Goal: Task Accomplishment & Management: Manage account settings

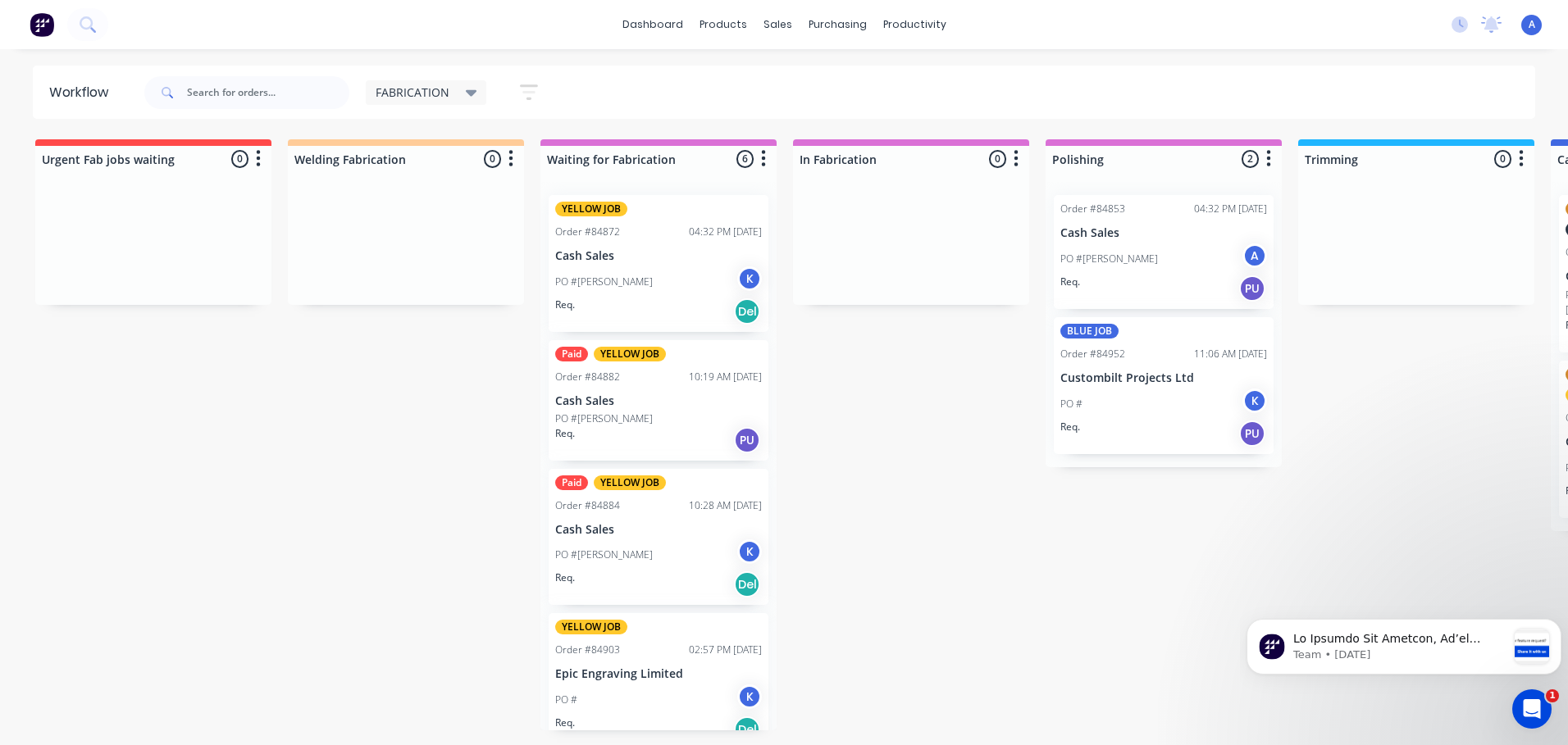
click at [447, 96] on span "FABRICATION" at bounding box center [412, 92] width 74 height 17
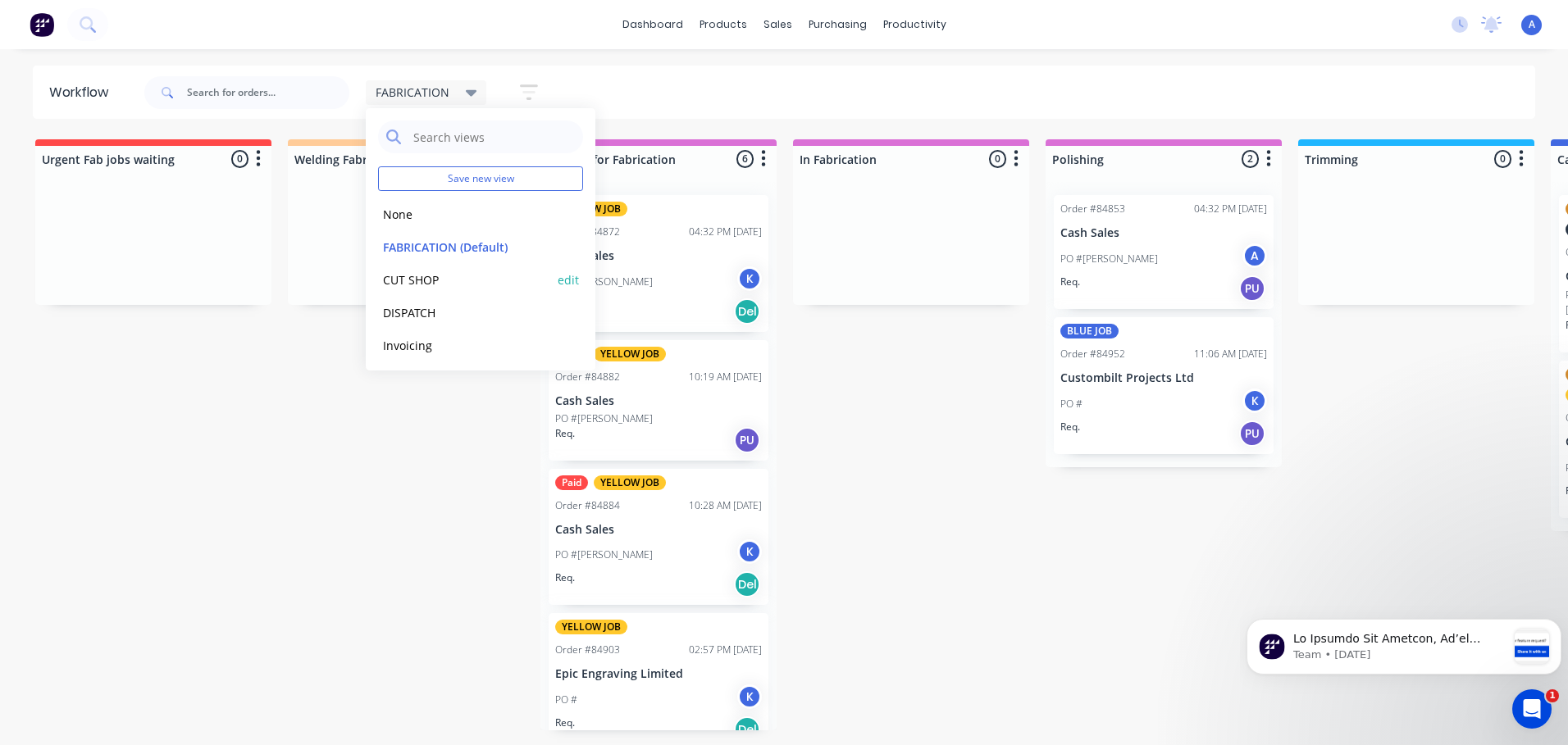
click at [422, 275] on button "CUT SHOP" at bounding box center [465, 280] width 175 height 19
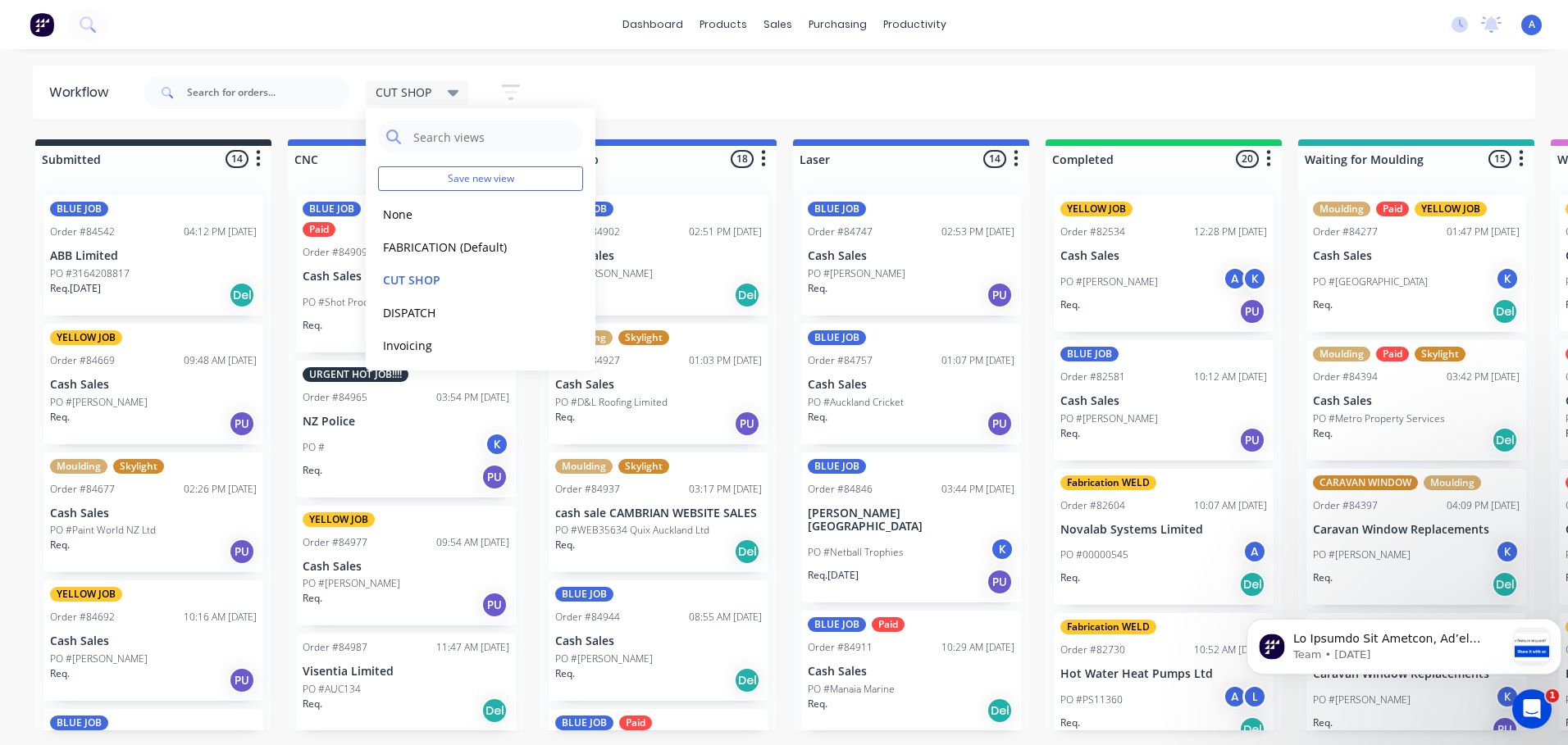
click at [440, 684] on div "PO #AUC134" at bounding box center [406, 689] width 207 height 15
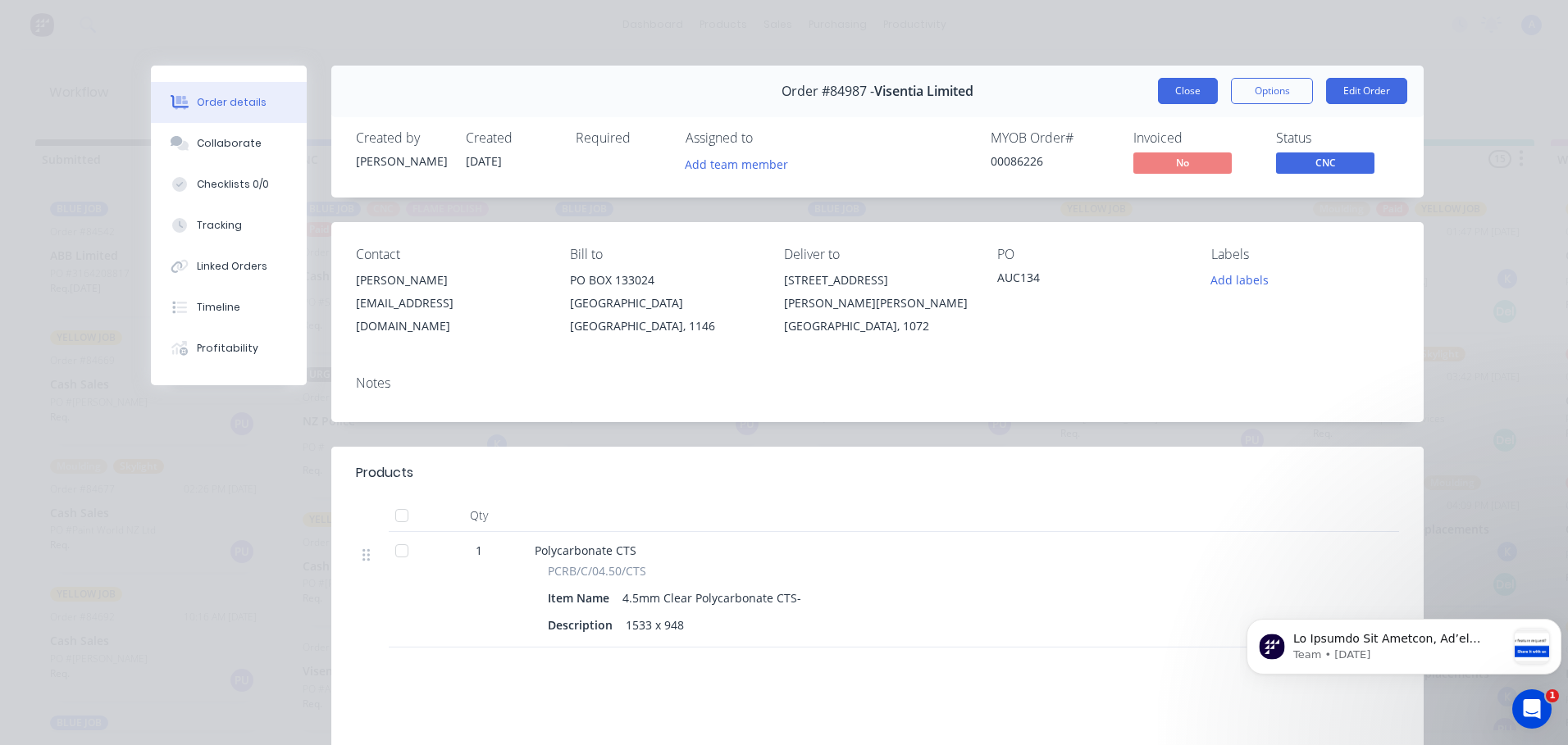
click at [1182, 92] on button "Close" at bounding box center [1188, 91] width 60 height 26
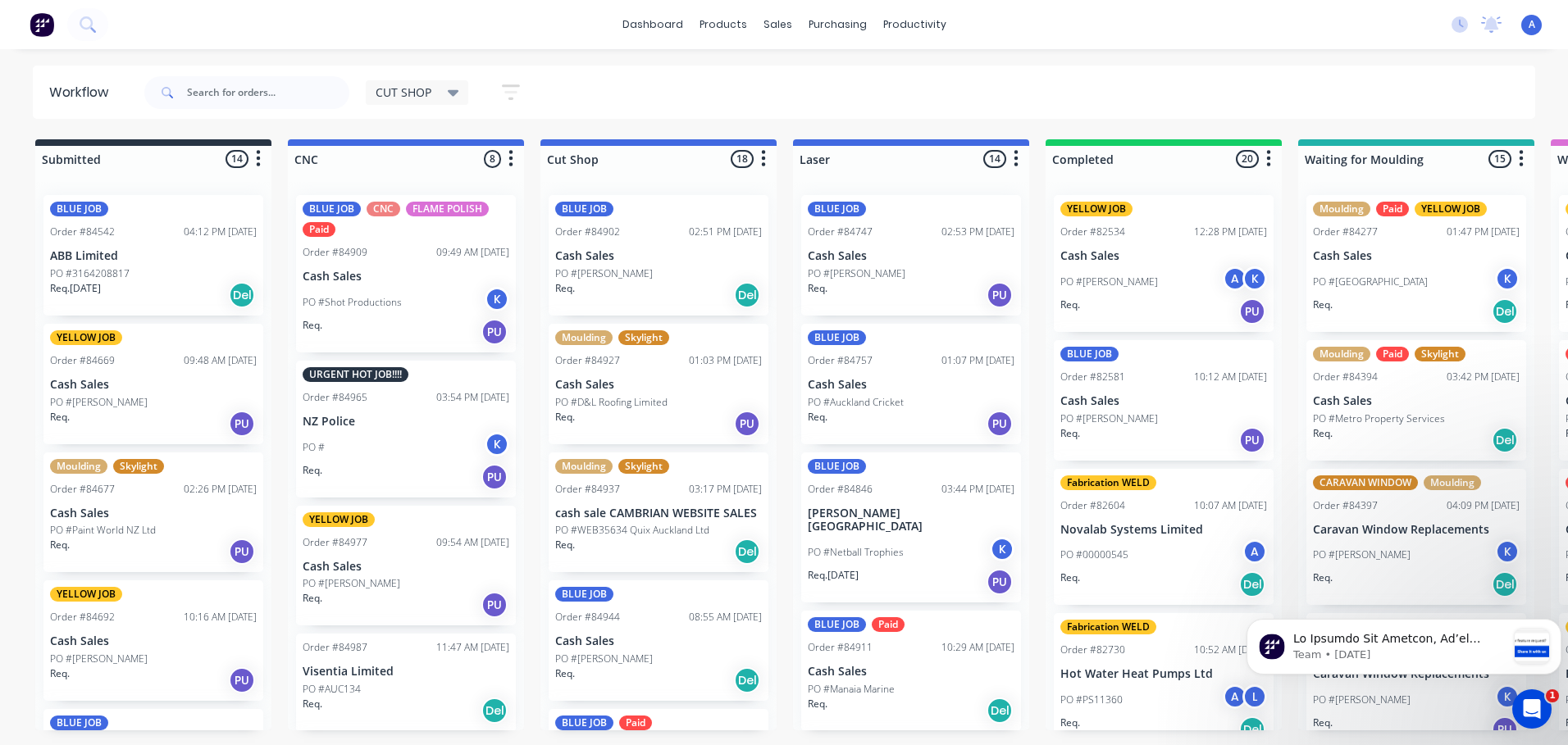
click at [638, 267] on p "PO #[PERSON_NAME]" at bounding box center [604, 274] width 97 height 15
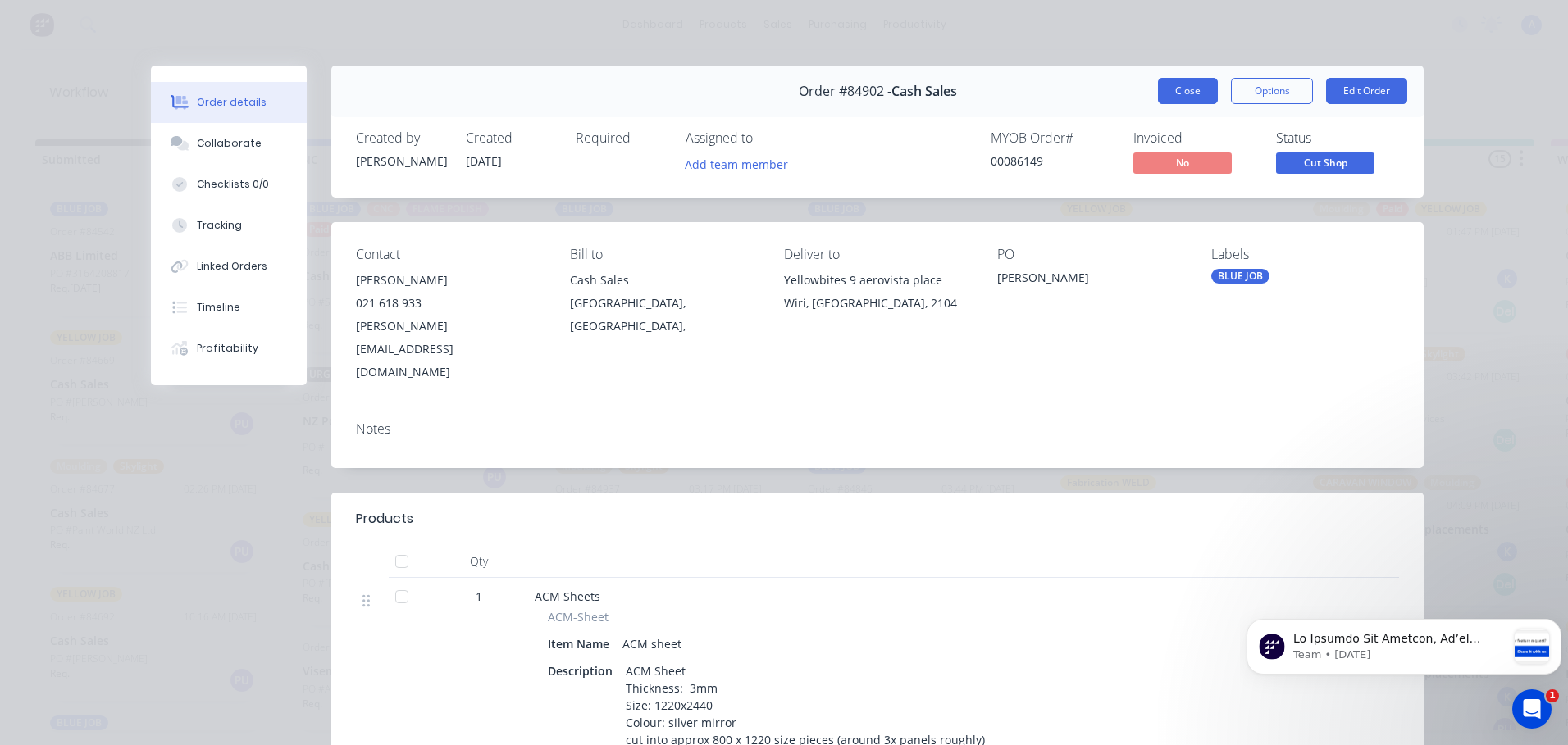
click at [1192, 84] on button "Close" at bounding box center [1188, 91] width 60 height 26
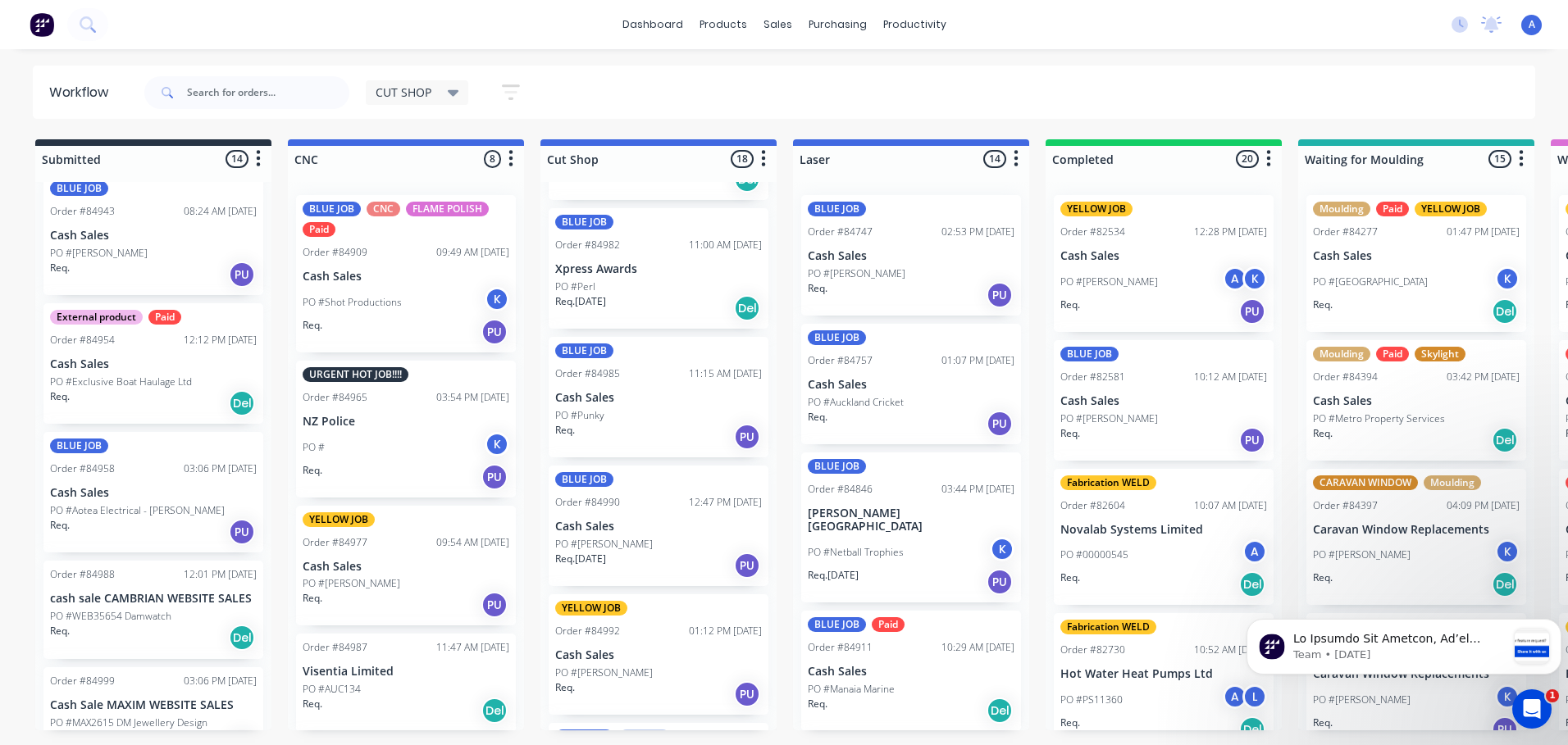
scroll to position [1241, 0]
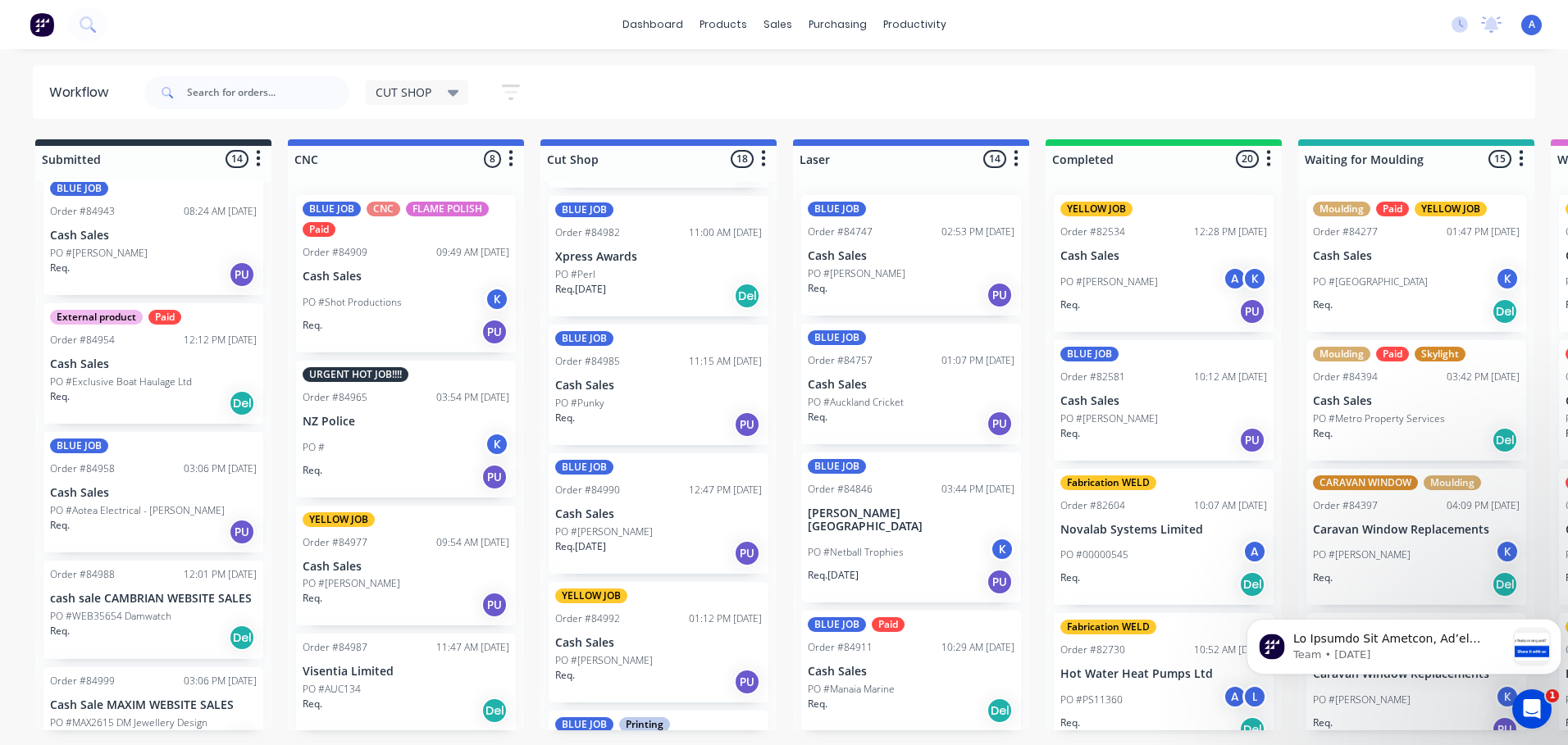
click at [652, 545] on div "Req. [DATE] PU" at bounding box center [658, 553] width 207 height 28
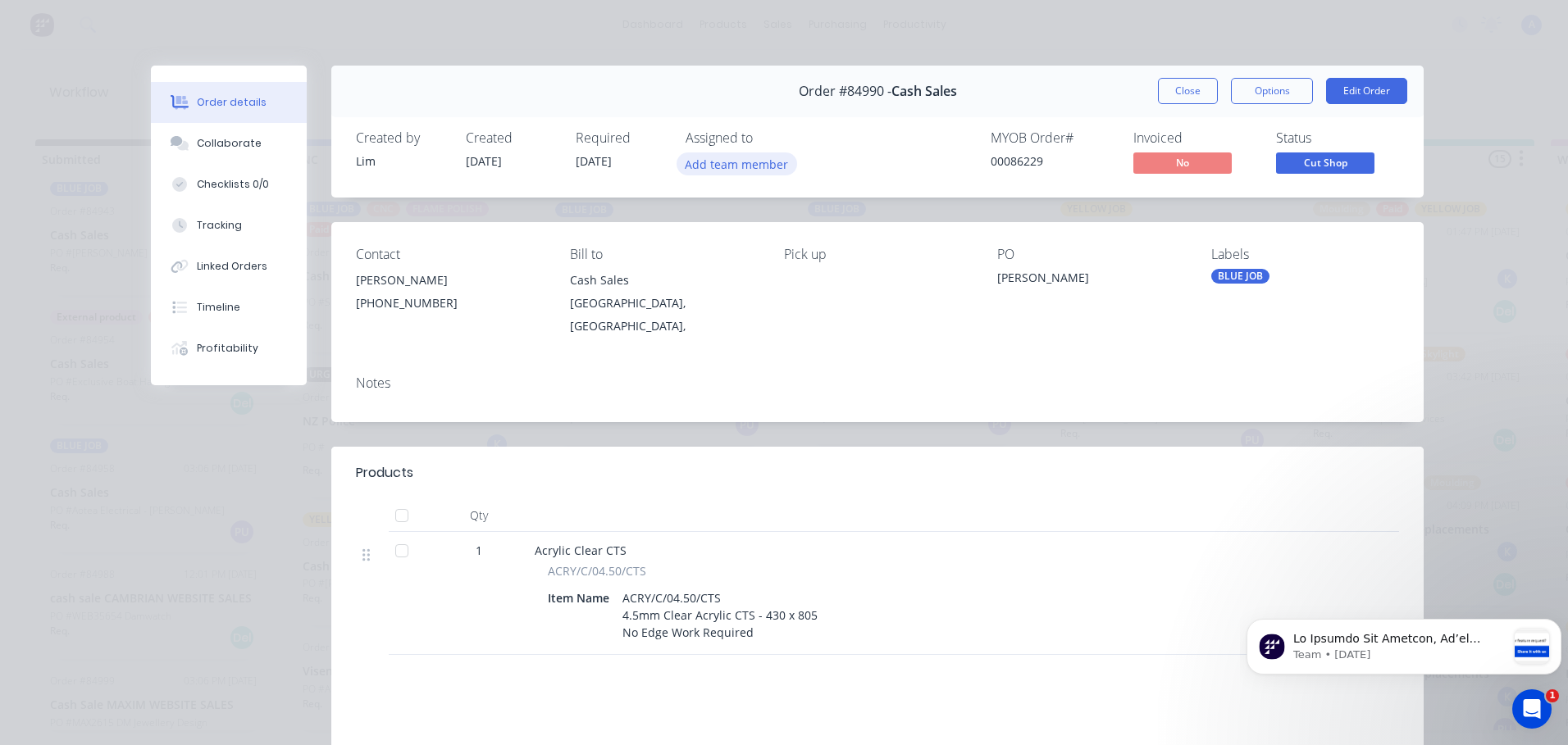
click at [757, 169] on button "Add team member" at bounding box center [737, 163] width 121 height 22
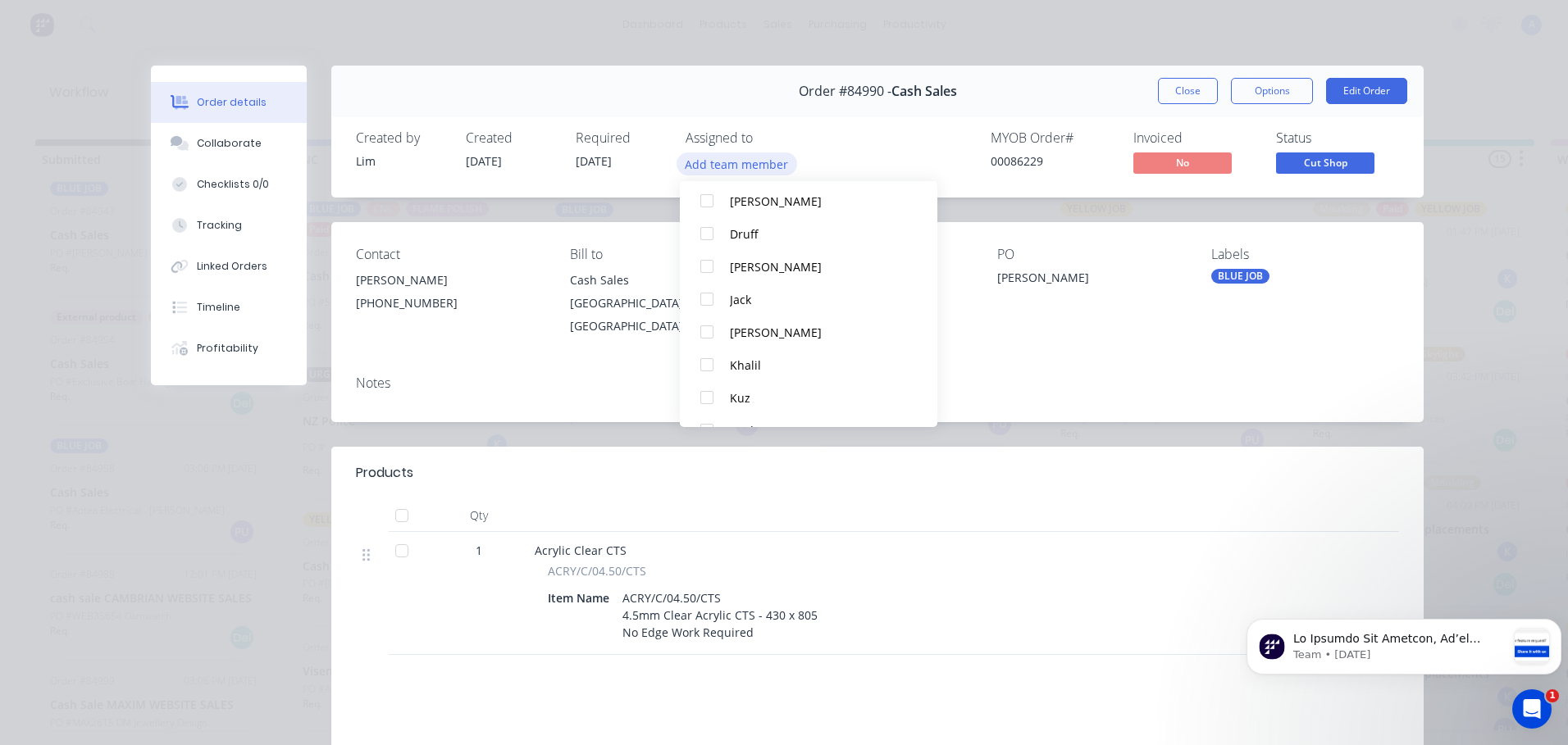
scroll to position [128, 0]
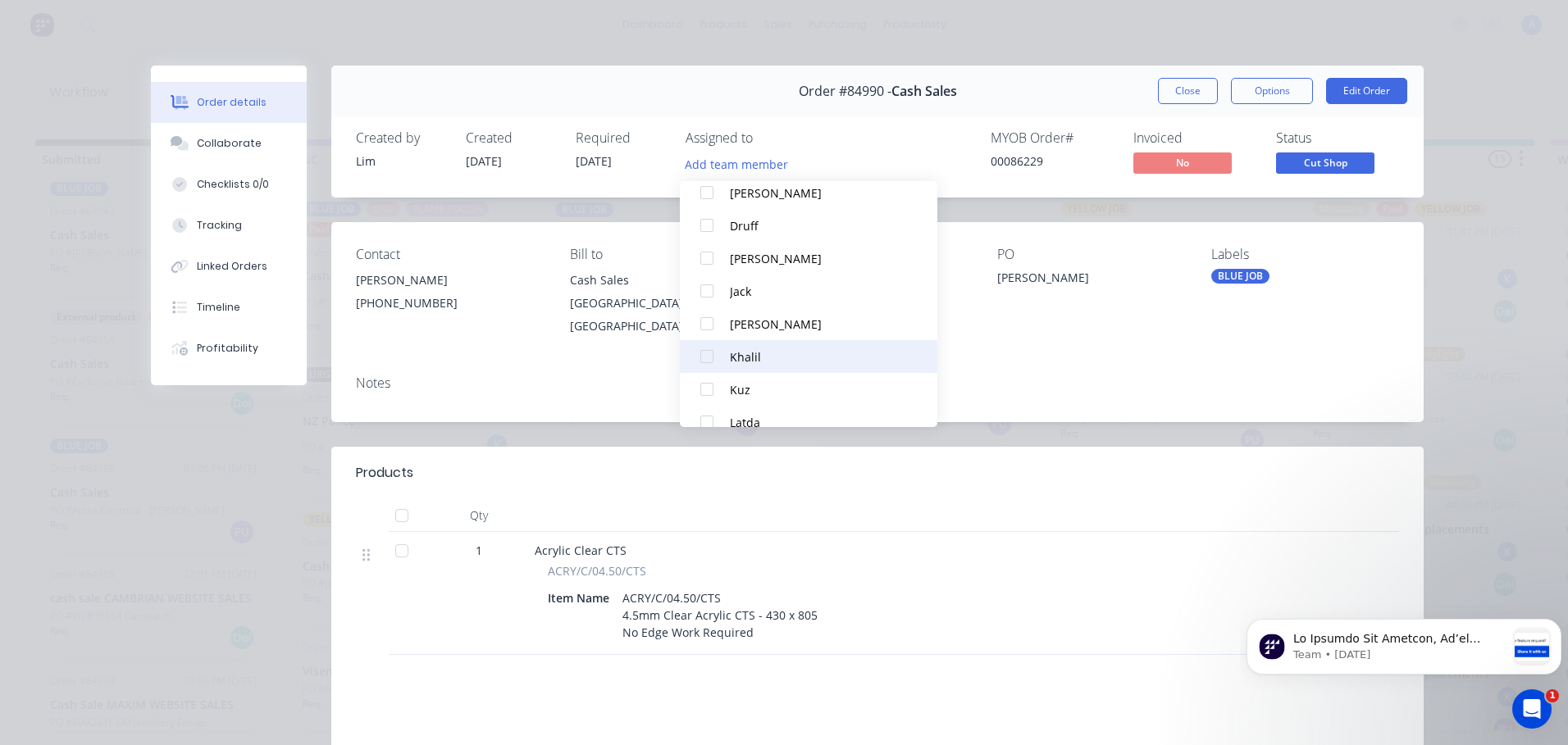
click at [777, 368] on button "Khalil" at bounding box center [809, 357] width 257 height 33
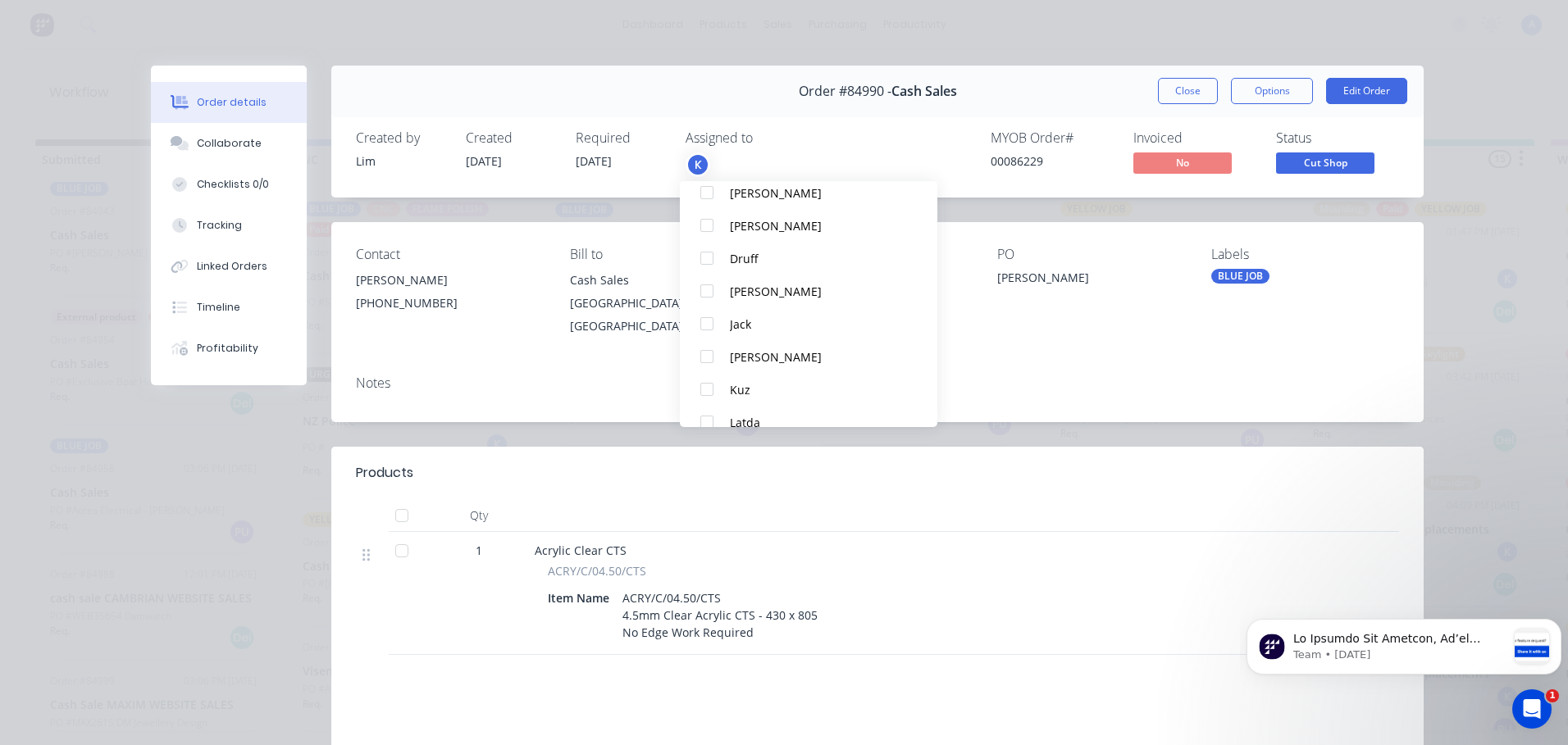
scroll to position [0, 0]
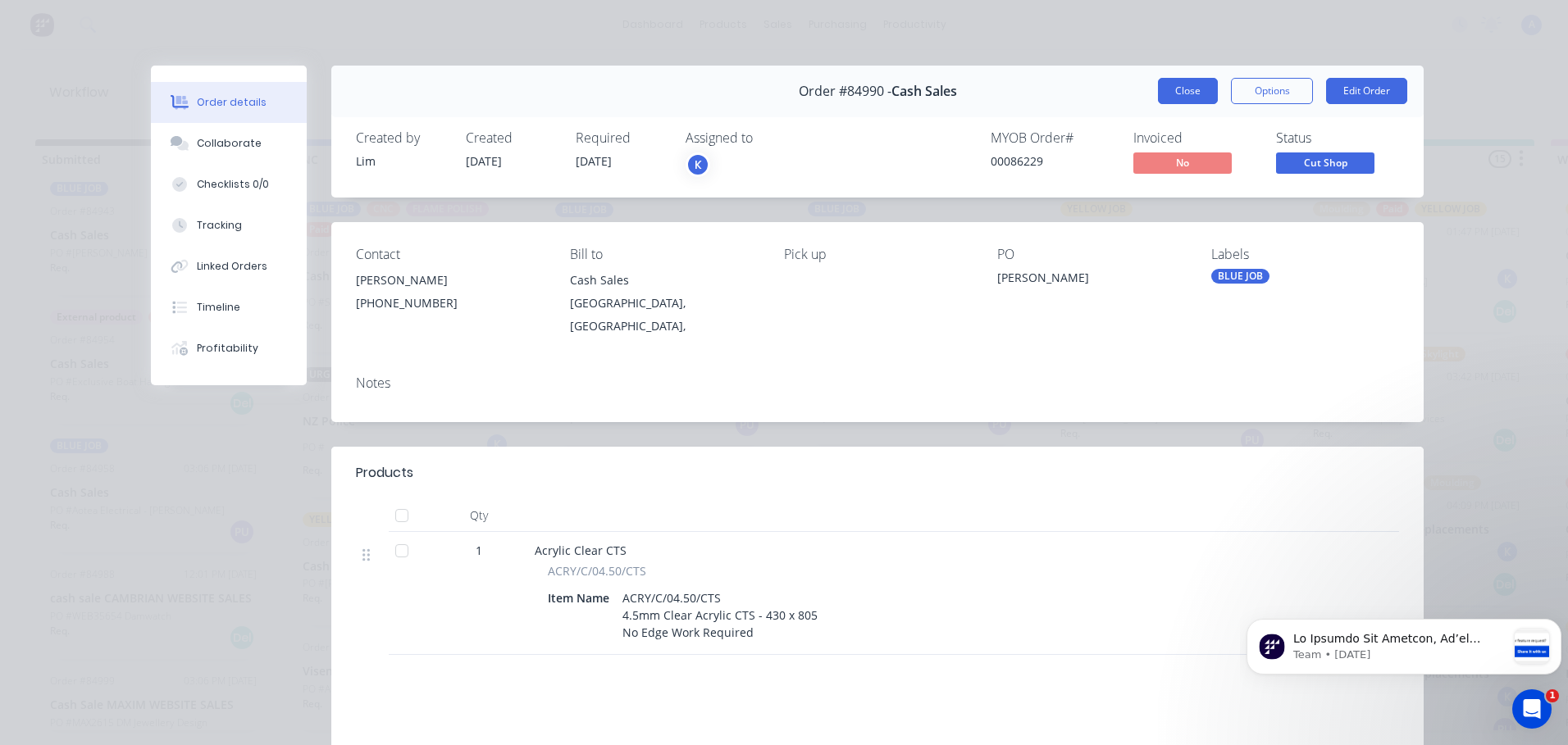
click at [1189, 98] on button "Close" at bounding box center [1188, 91] width 60 height 26
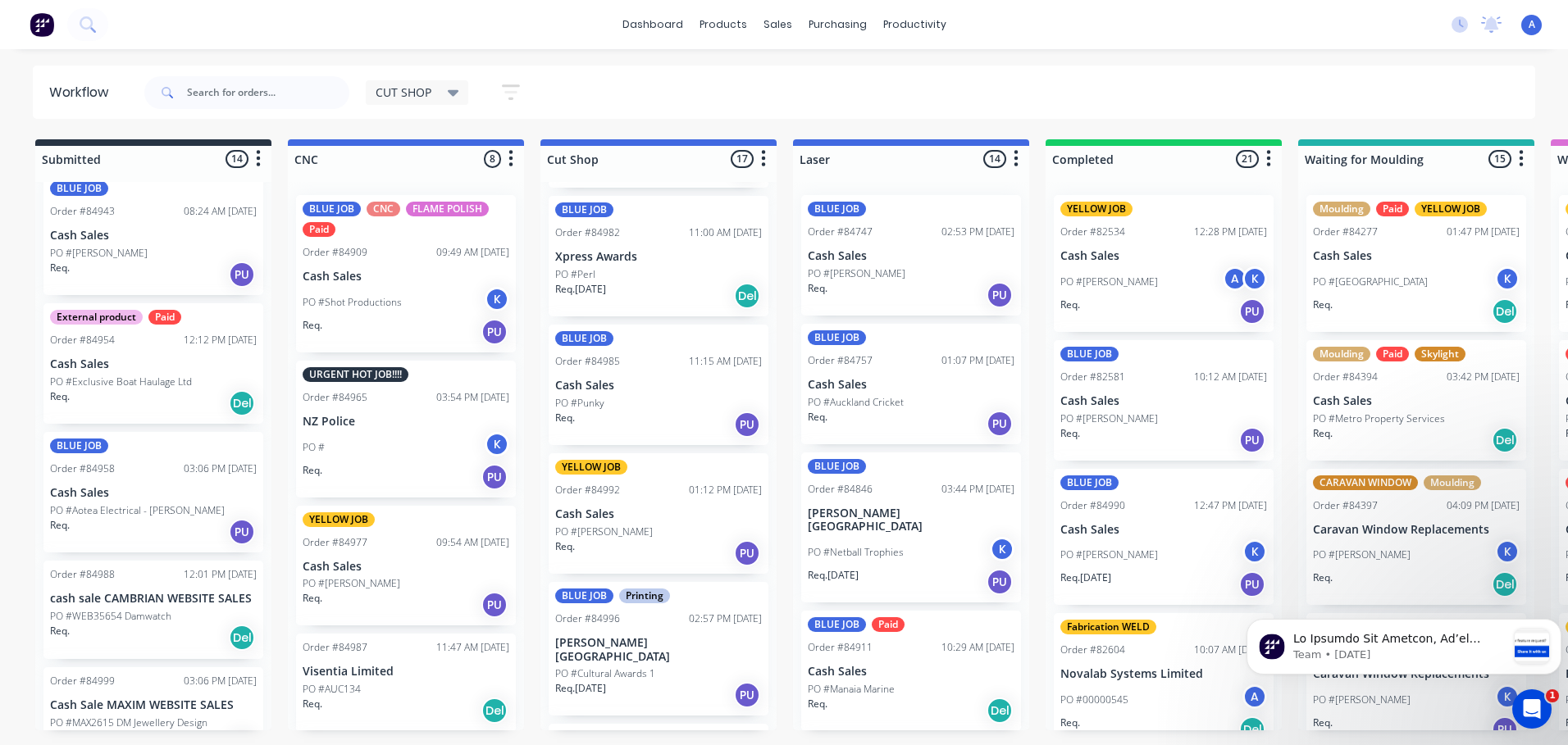
click at [679, 682] on div "Req. [DATE] PU" at bounding box center [658, 696] width 207 height 28
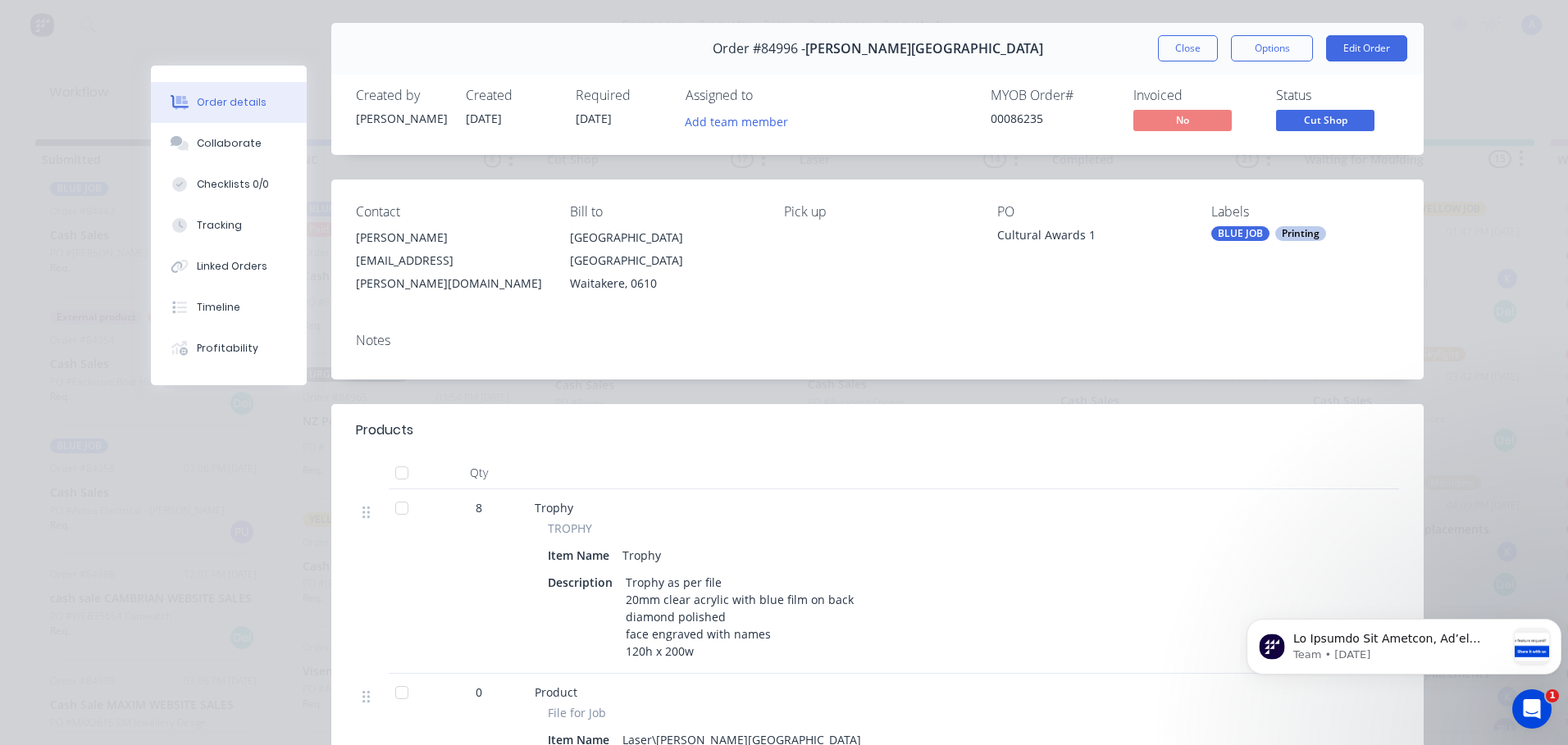
scroll to position [42, 0]
click at [758, 127] on button "Add team member" at bounding box center [737, 121] width 121 height 22
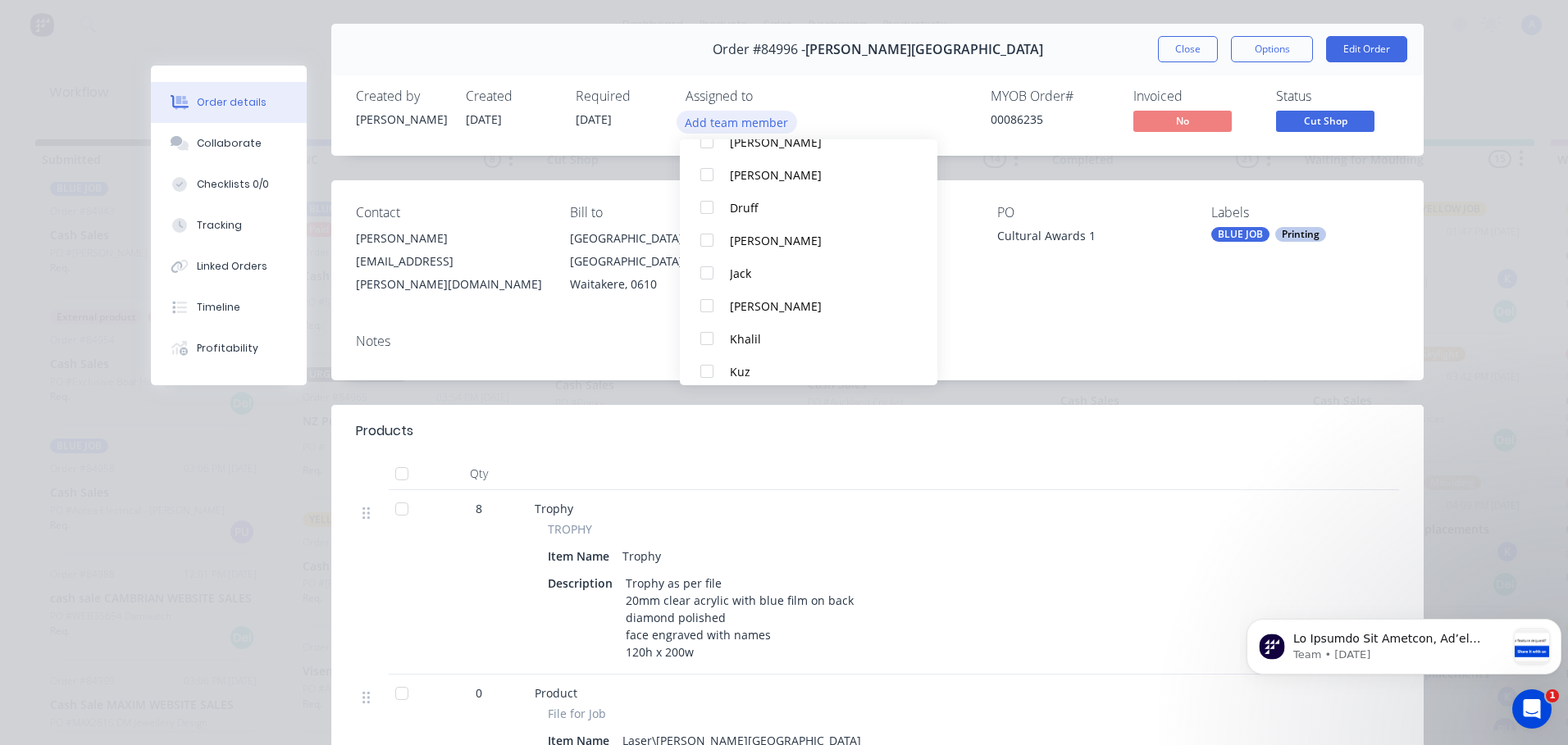
scroll to position [109, 0]
click at [759, 336] on div "Khalil" at bounding box center [816, 335] width 173 height 17
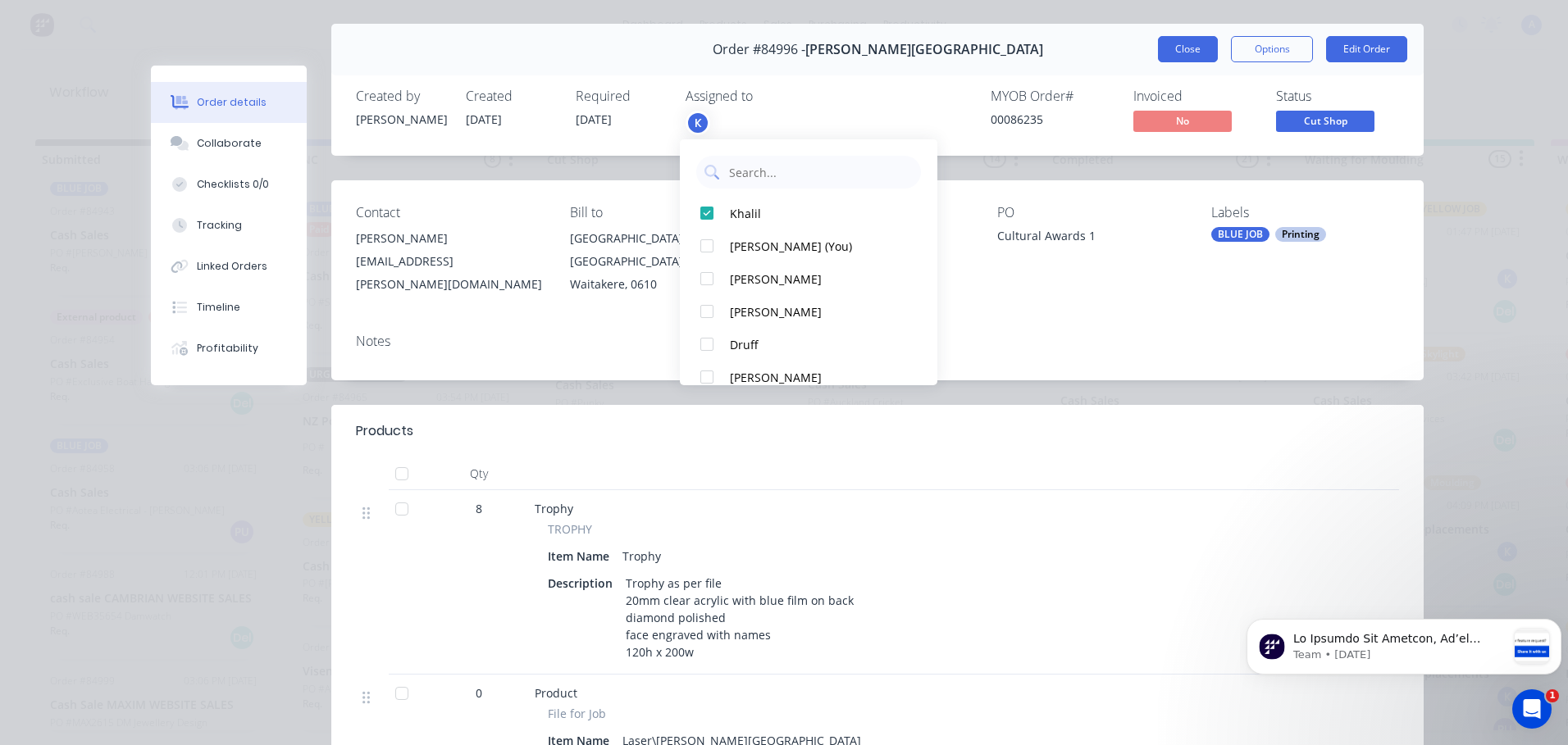
click at [1181, 51] on button "Close" at bounding box center [1188, 49] width 60 height 26
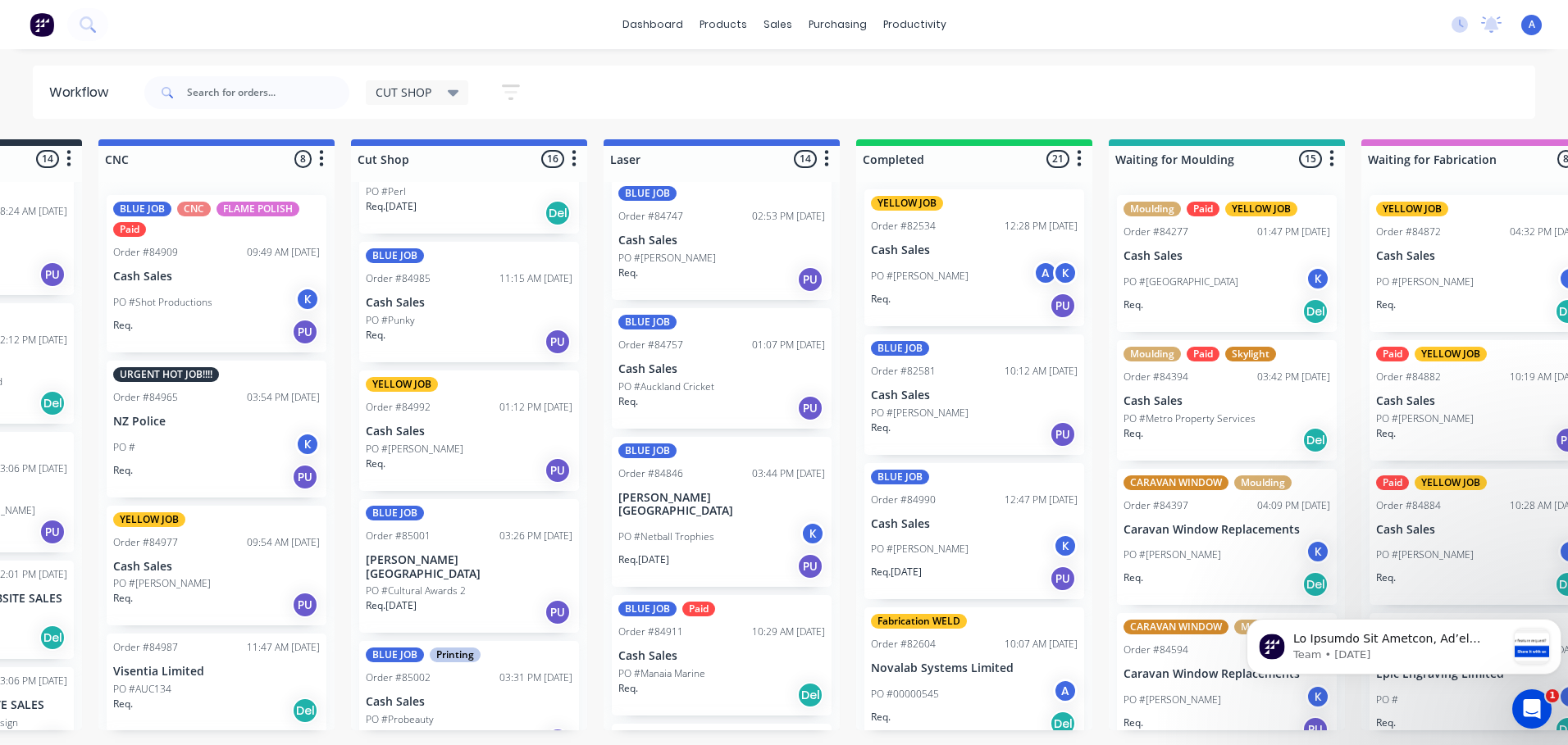
scroll to position [1470, 0]
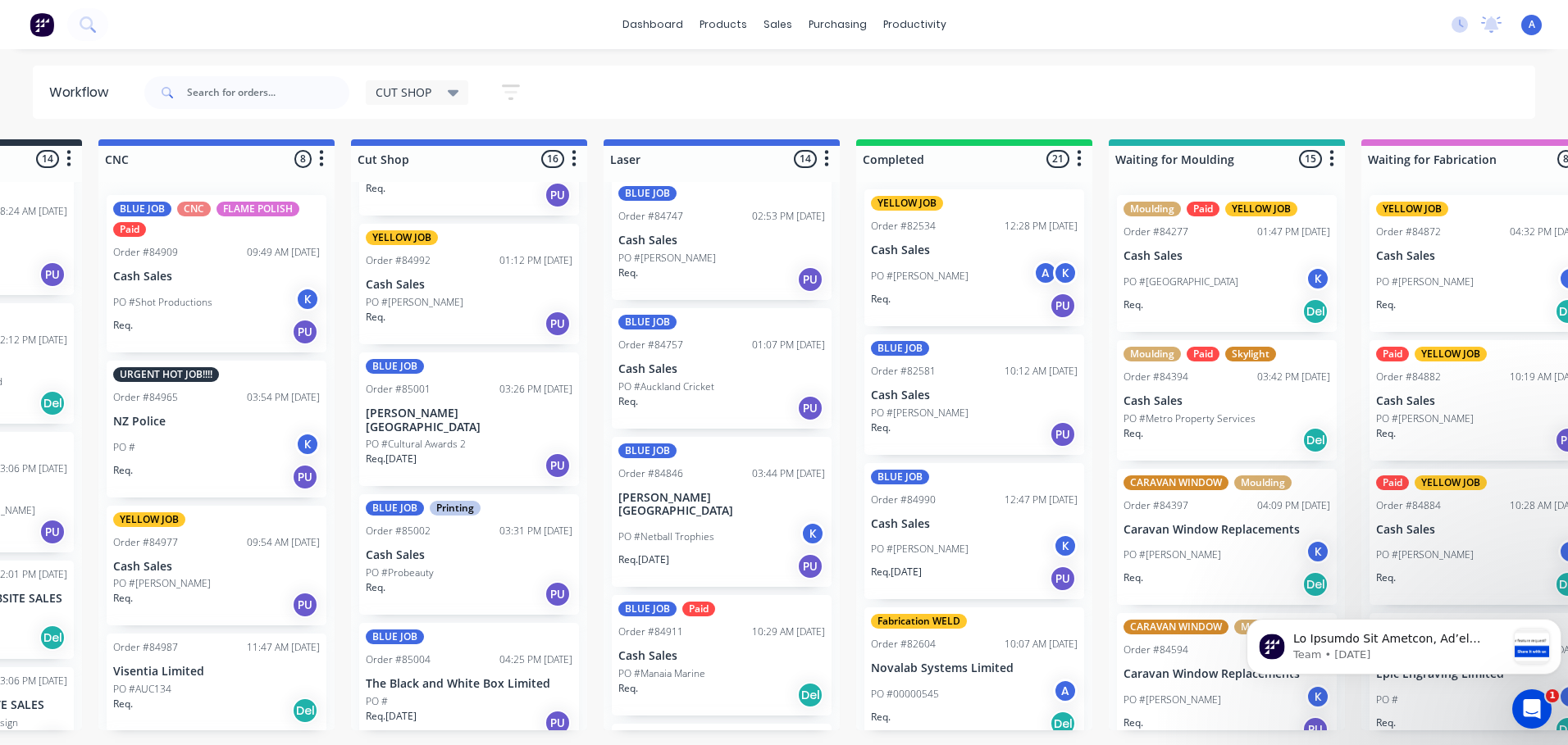
click at [482, 452] on div "Req. [DATE] PU" at bounding box center [469, 465] width 207 height 28
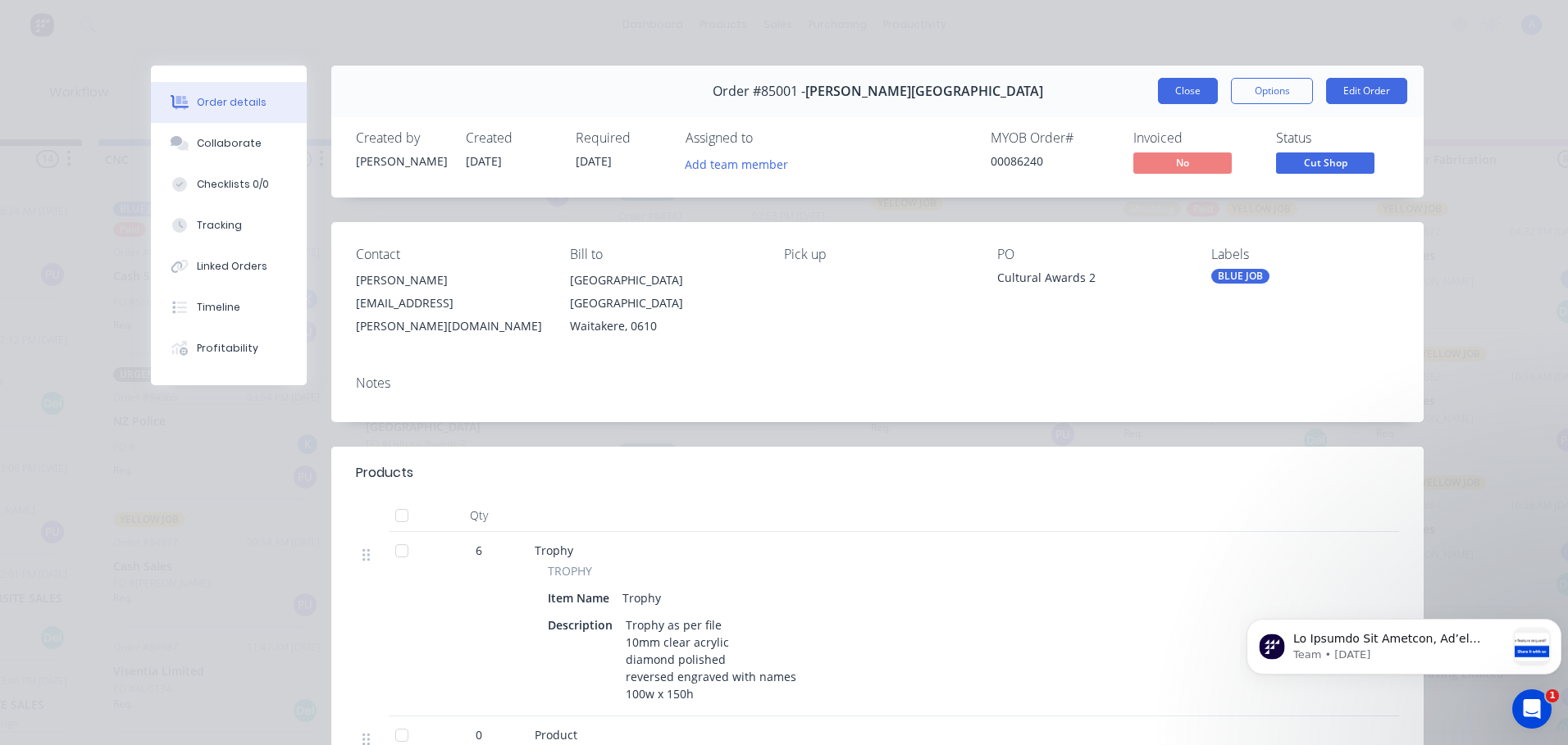
click at [1181, 87] on button "Close" at bounding box center [1188, 91] width 60 height 26
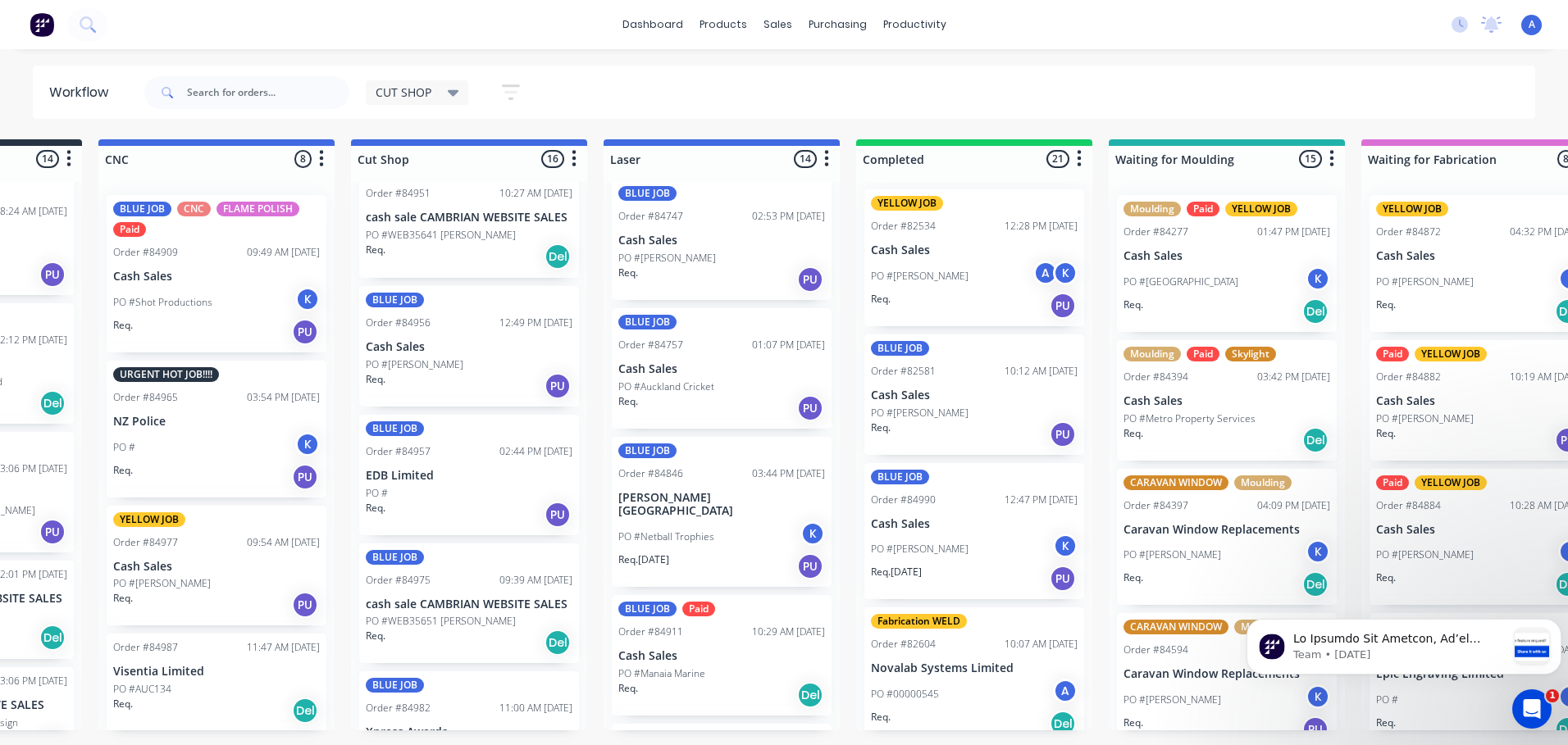
scroll to position [771, 0]
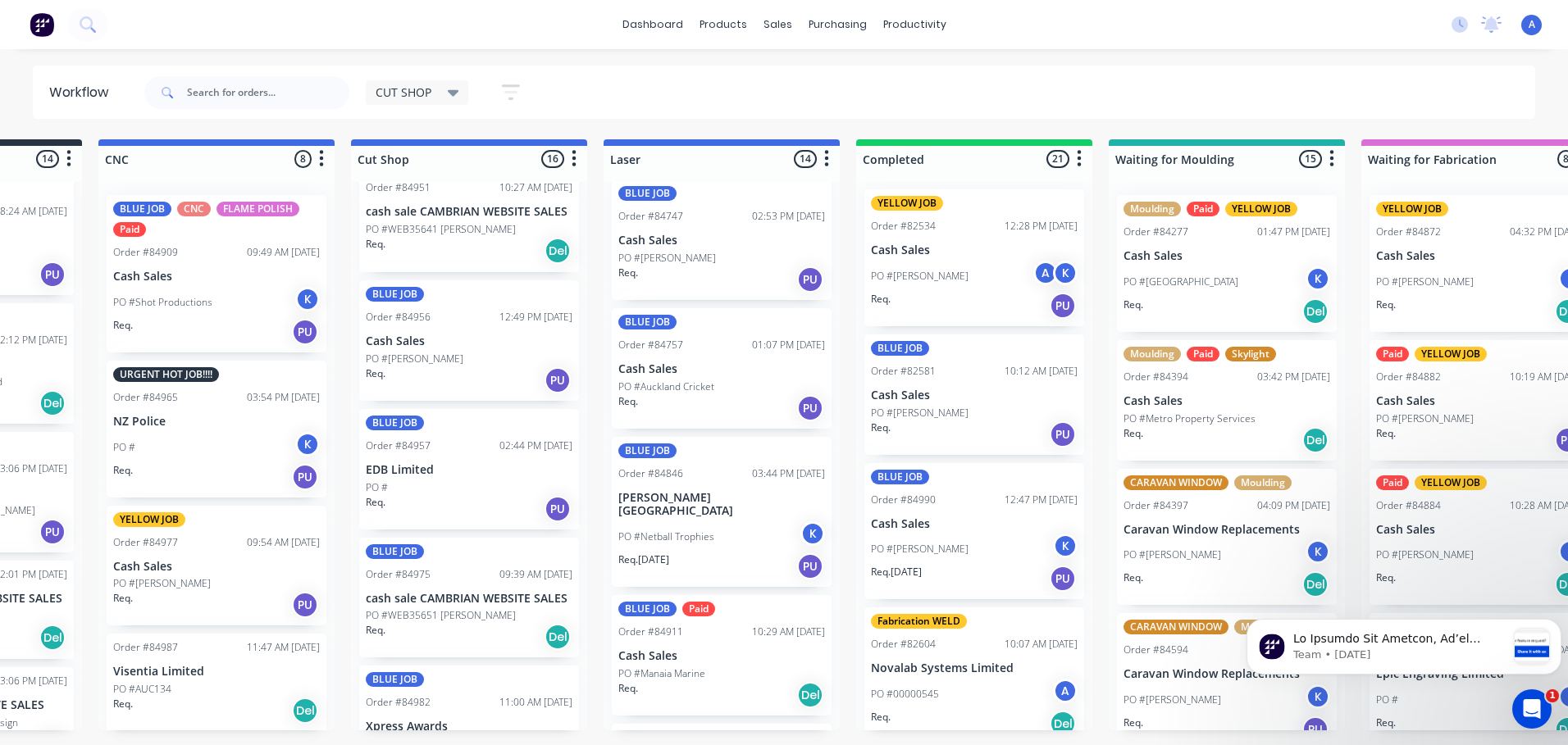
click at [471, 483] on div "PO #" at bounding box center [469, 487] width 207 height 15
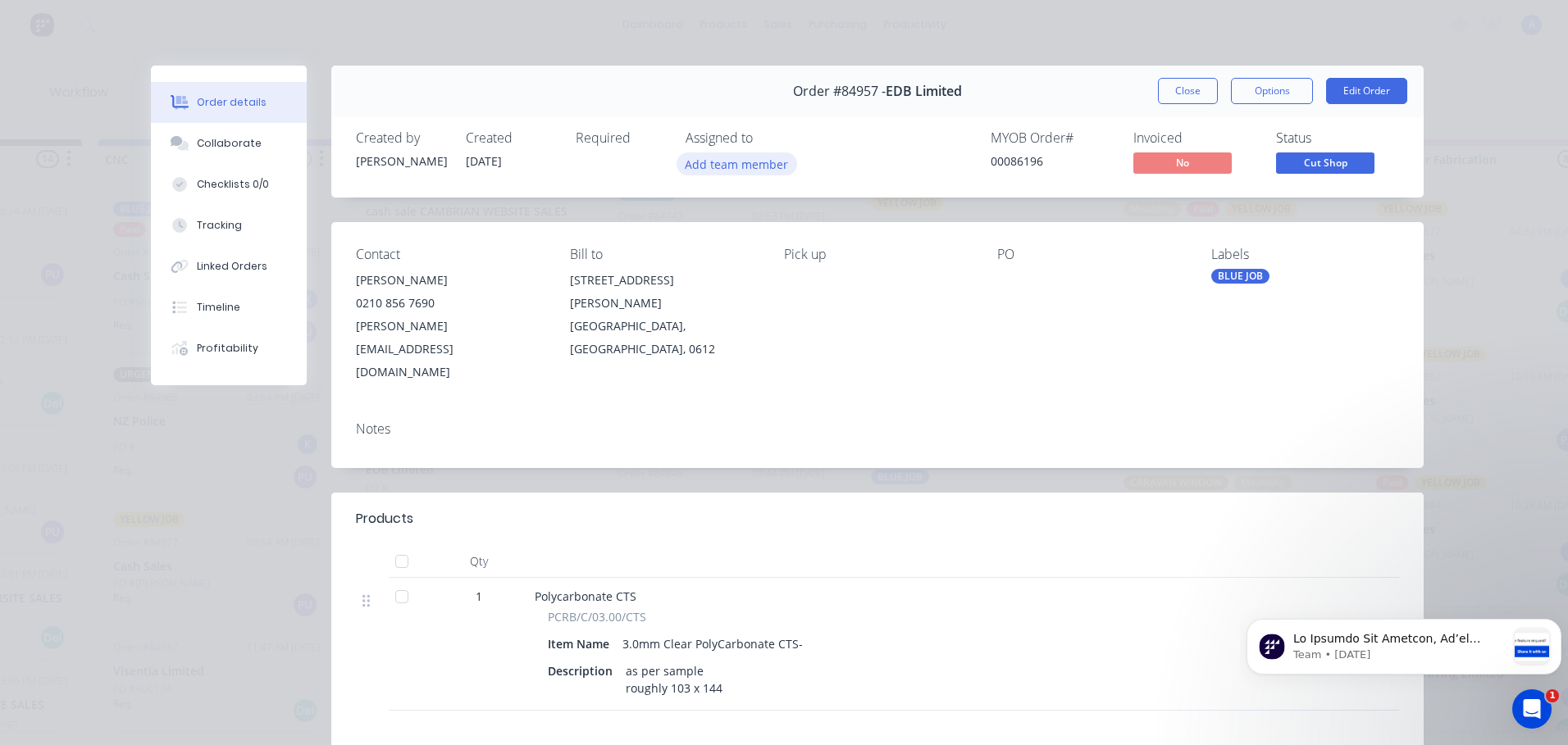
click at [756, 162] on button "Add team member" at bounding box center [737, 163] width 121 height 22
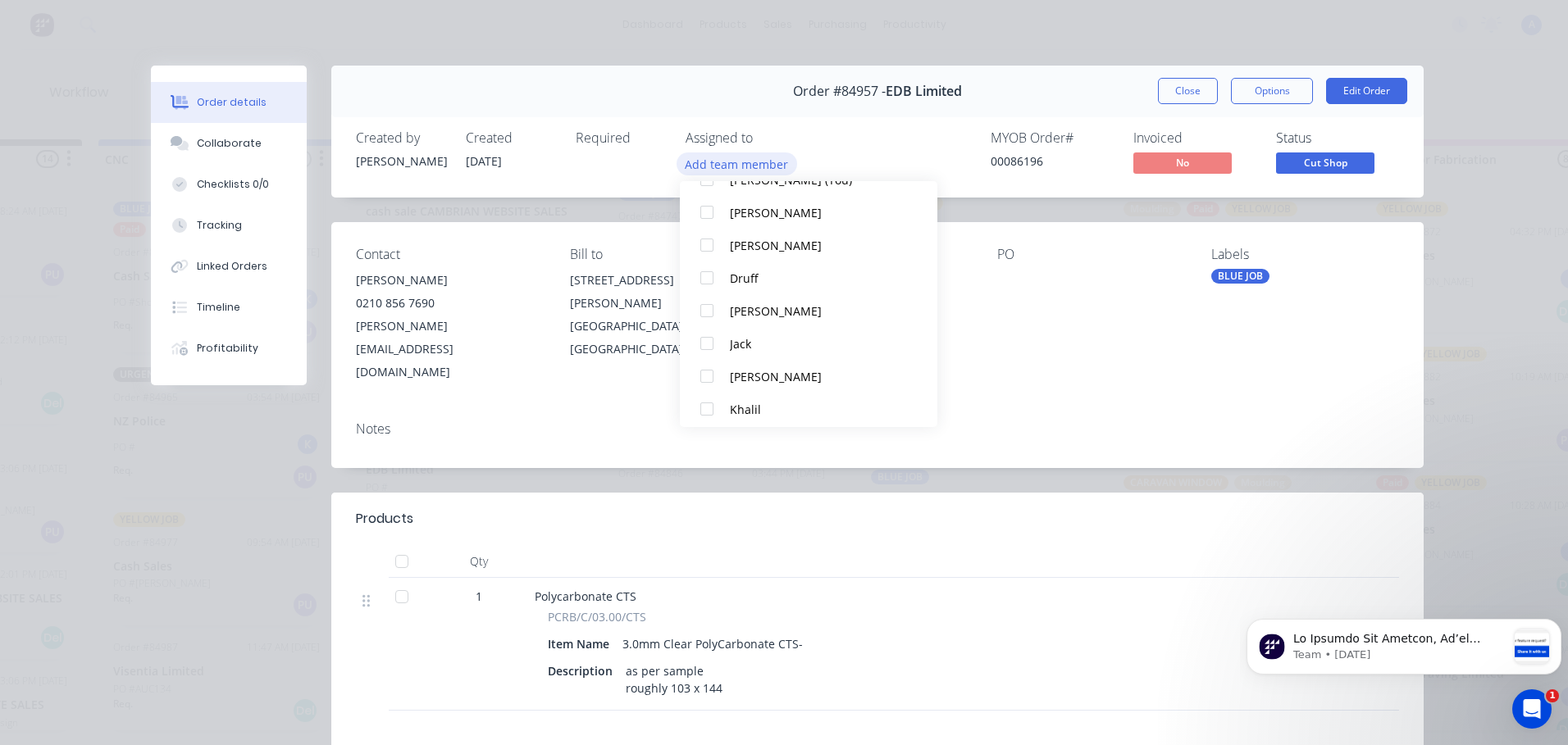
scroll to position [76, 0]
click at [762, 402] on div "Khalil" at bounding box center [816, 409] width 173 height 17
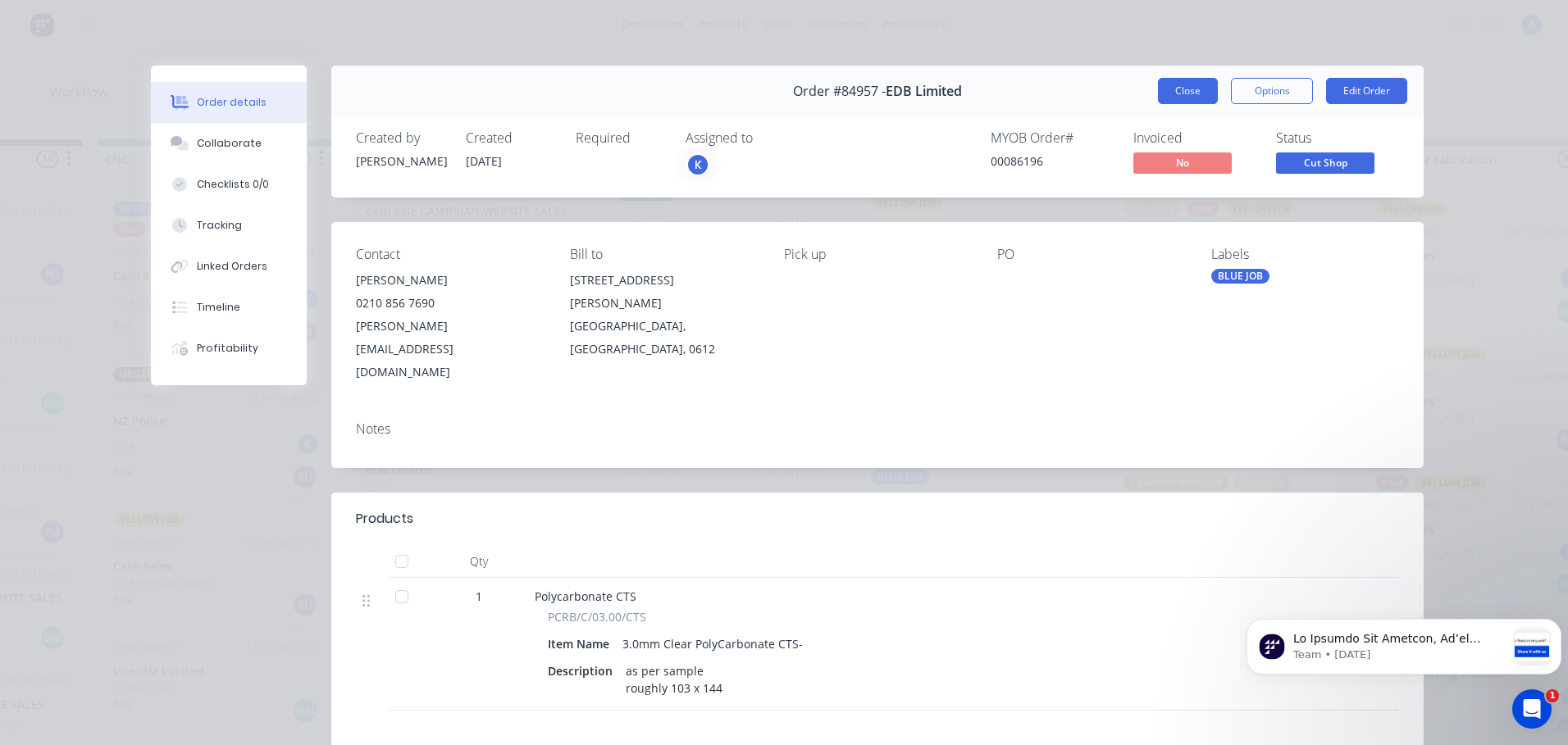
click at [1177, 96] on button "Close" at bounding box center [1188, 91] width 60 height 26
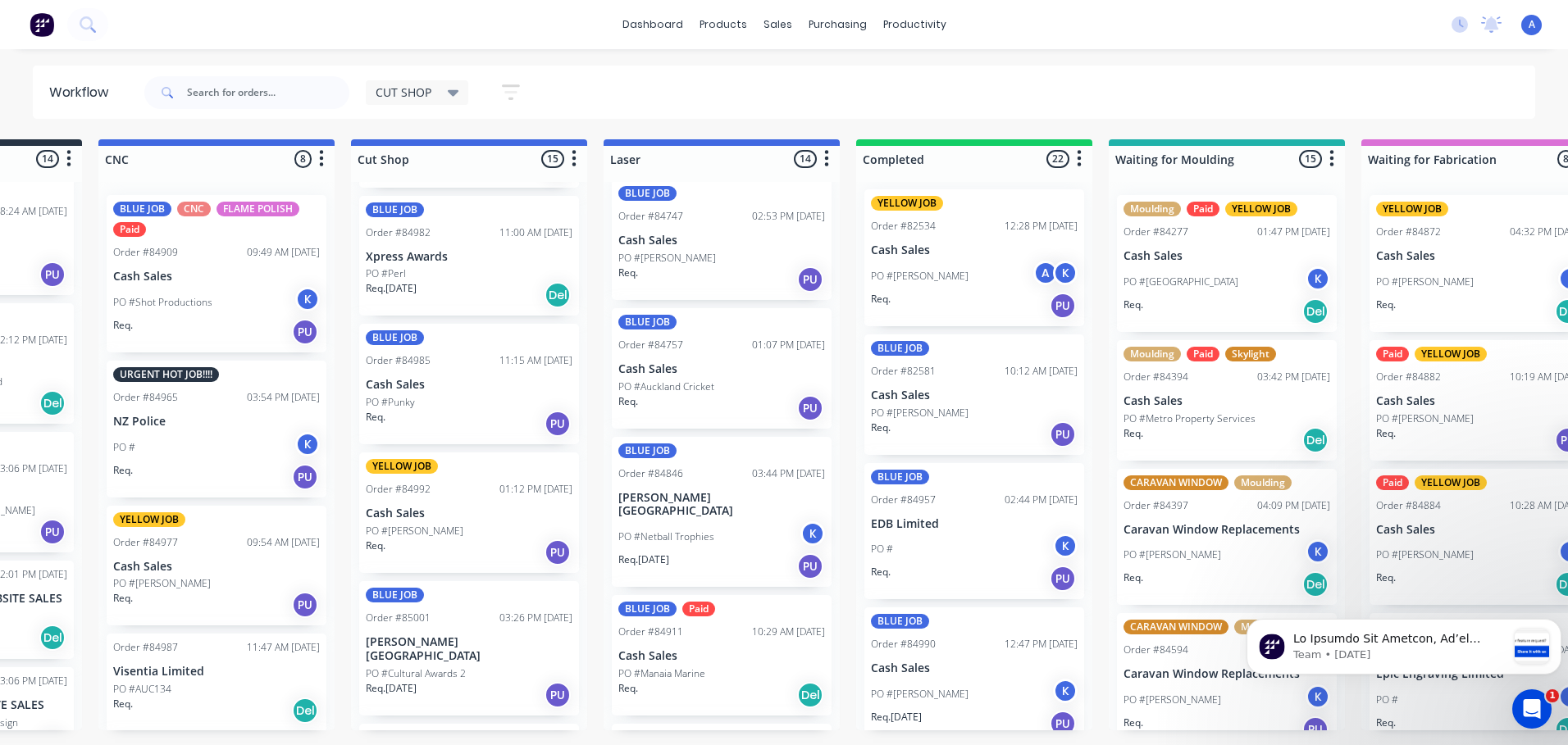
scroll to position [1118, 0]
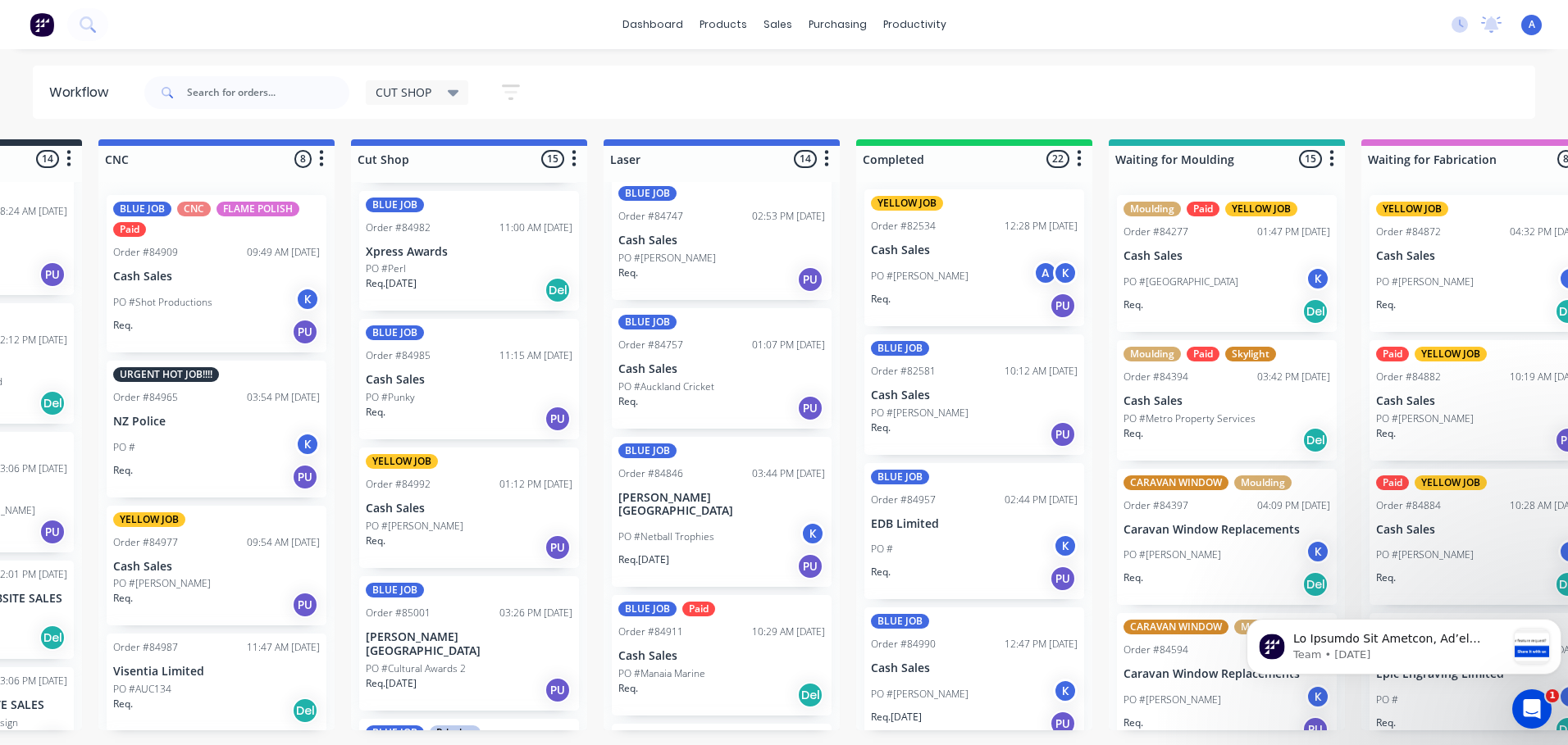
click at [477, 676] on div "Req. [DATE] PU" at bounding box center [469, 690] width 207 height 28
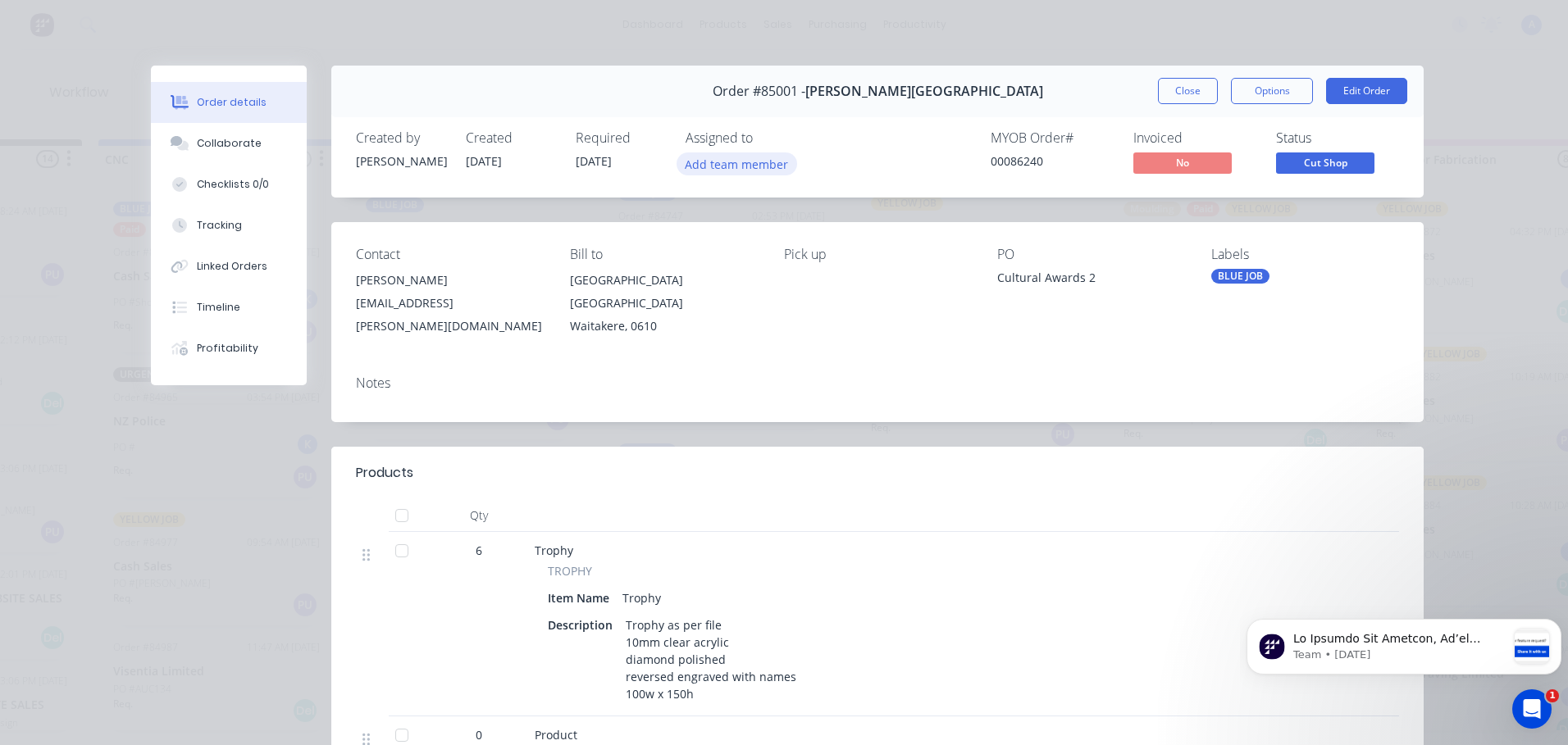
click at [756, 168] on button "Add team member" at bounding box center [737, 163] width 121 height 22
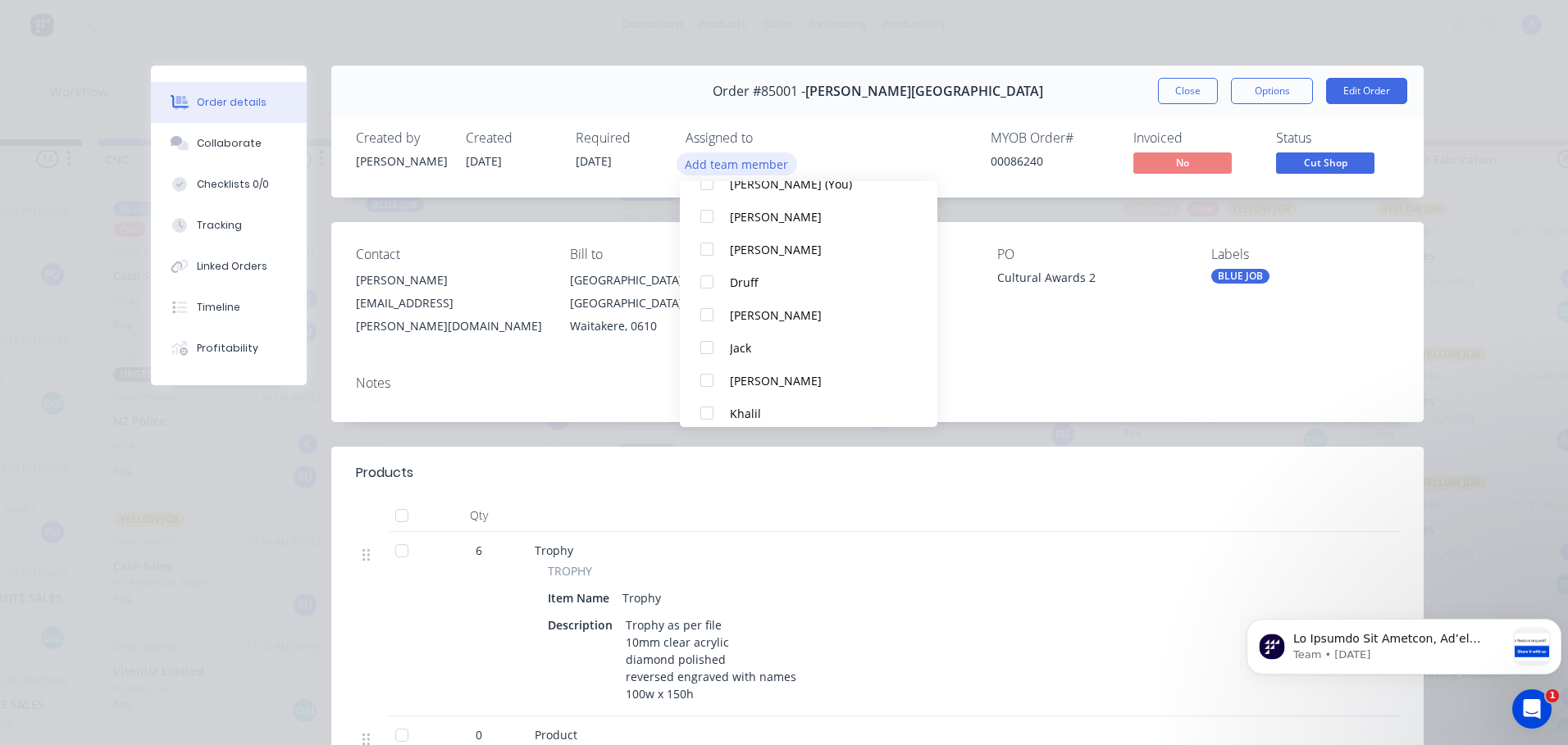
scroll to position [110, 0]
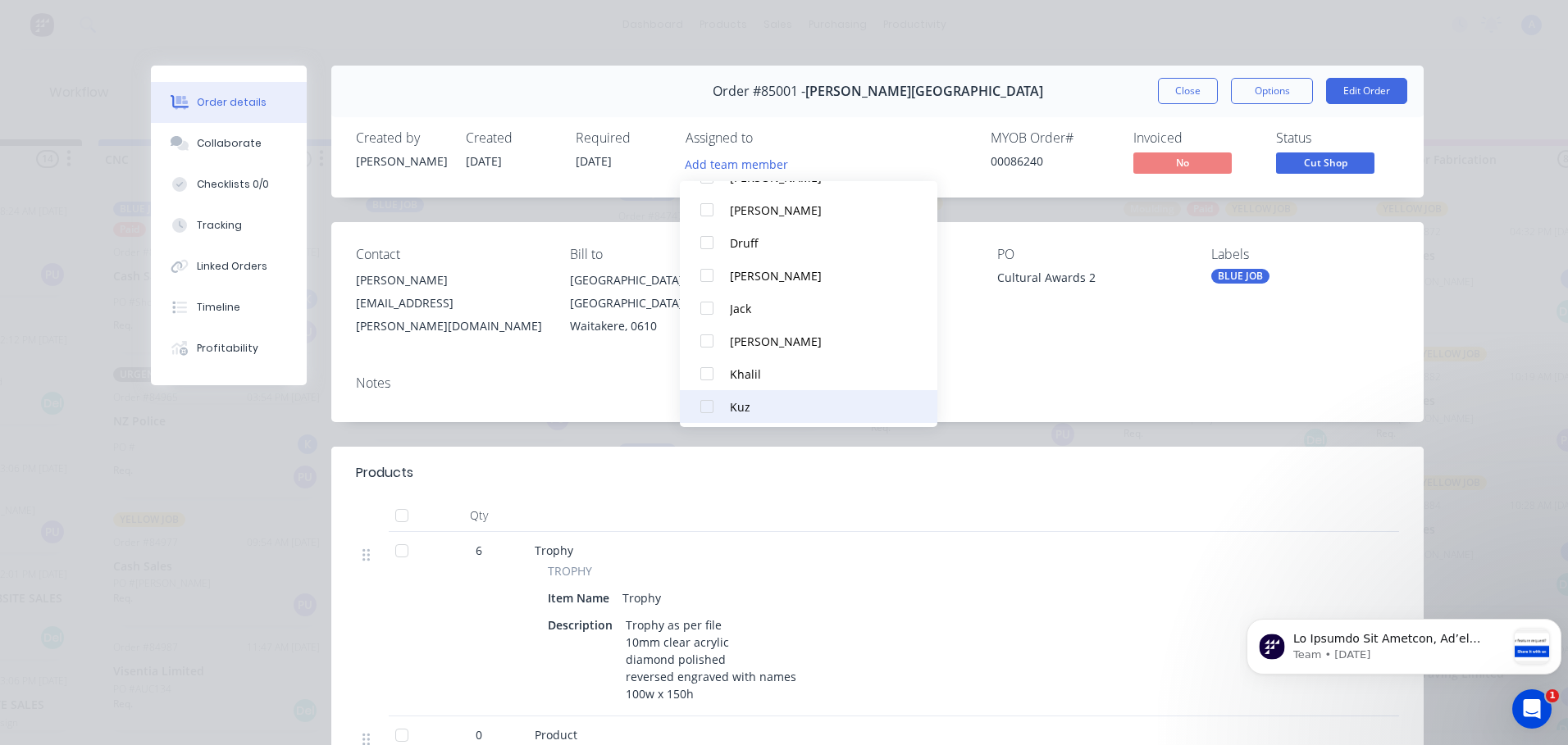
click at [766, 393] on button "Kuz" at bounding box center [809, 406] width 257 height 33
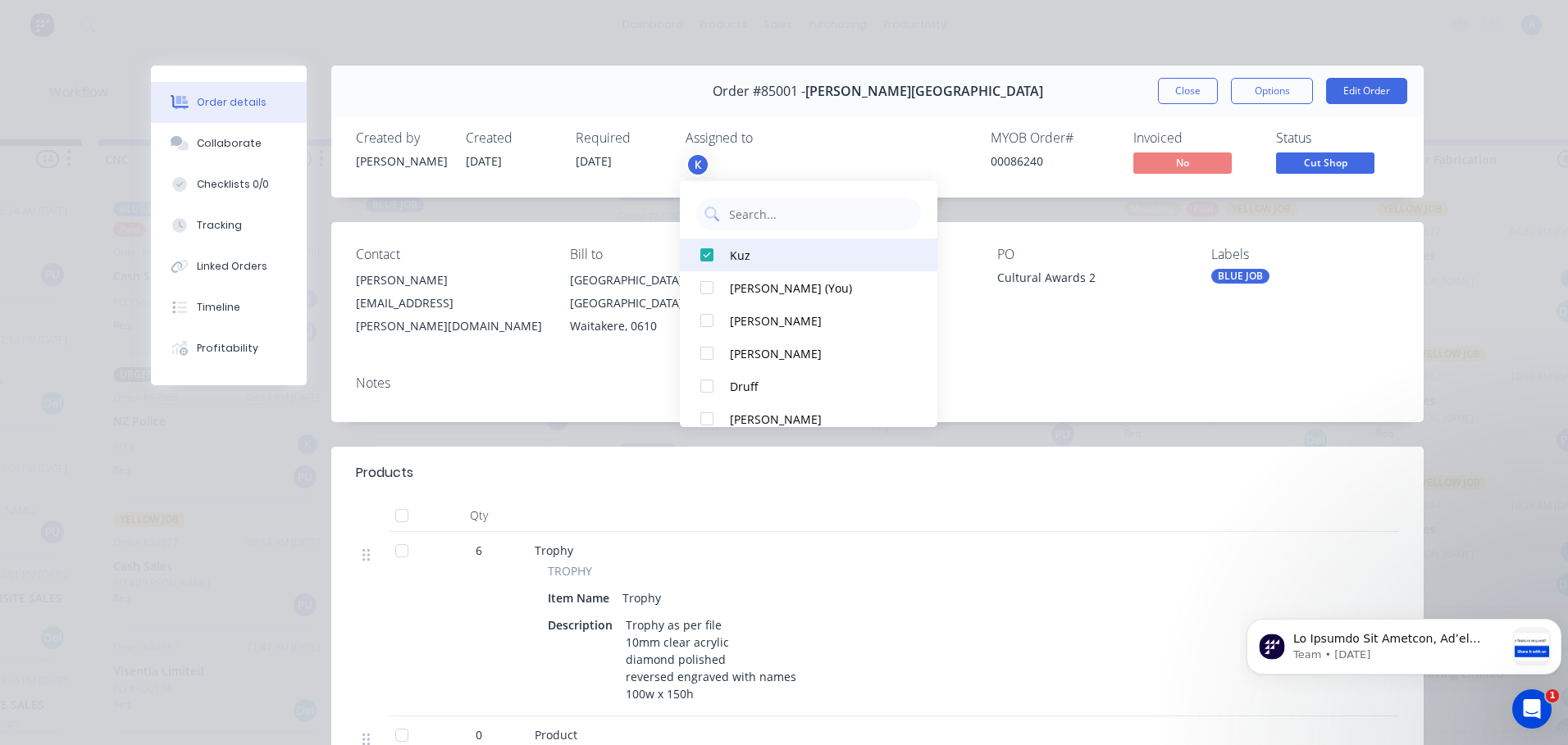
click at [815, 262] on div "Kuz" at bounding box center [816, 255] width 173 height 17
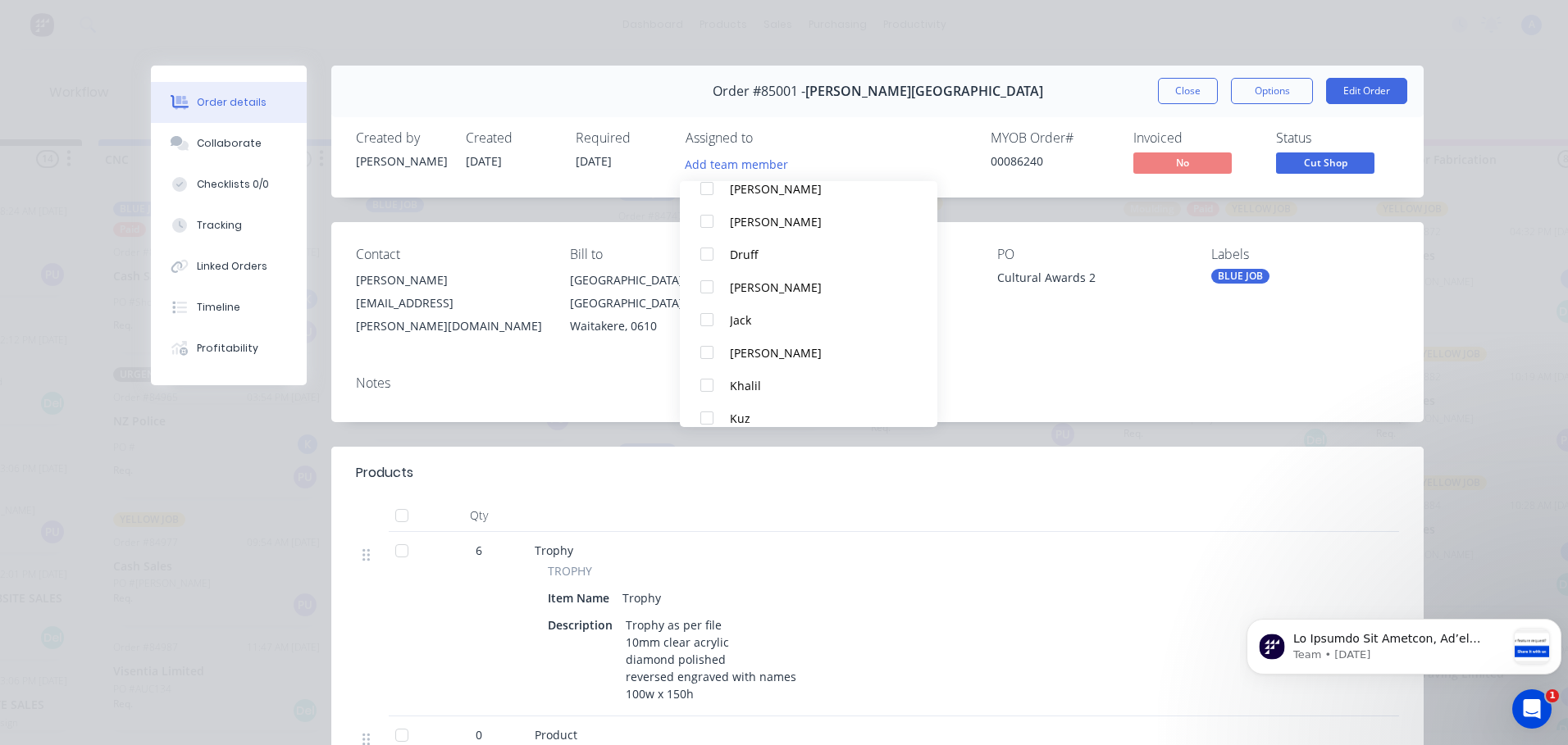
scroll to position [107, 0]
click at [770, 375] on div "Khalil" at bounding box center [816, 379] width 173 height 17
click at [1186, 95] on button "Close" at bounding box center [1188, 91] width 60 height 26
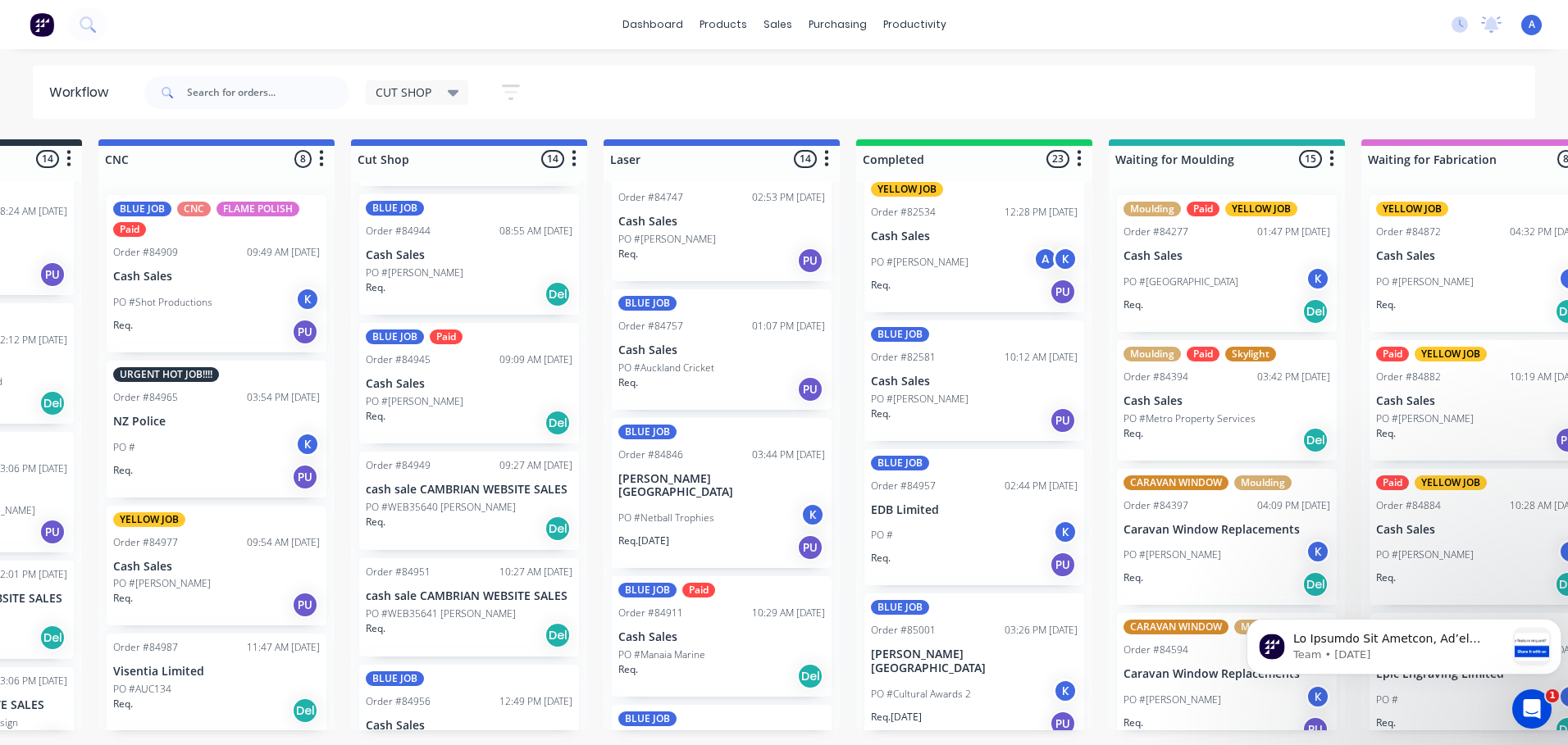
scroll to position [380, 0]
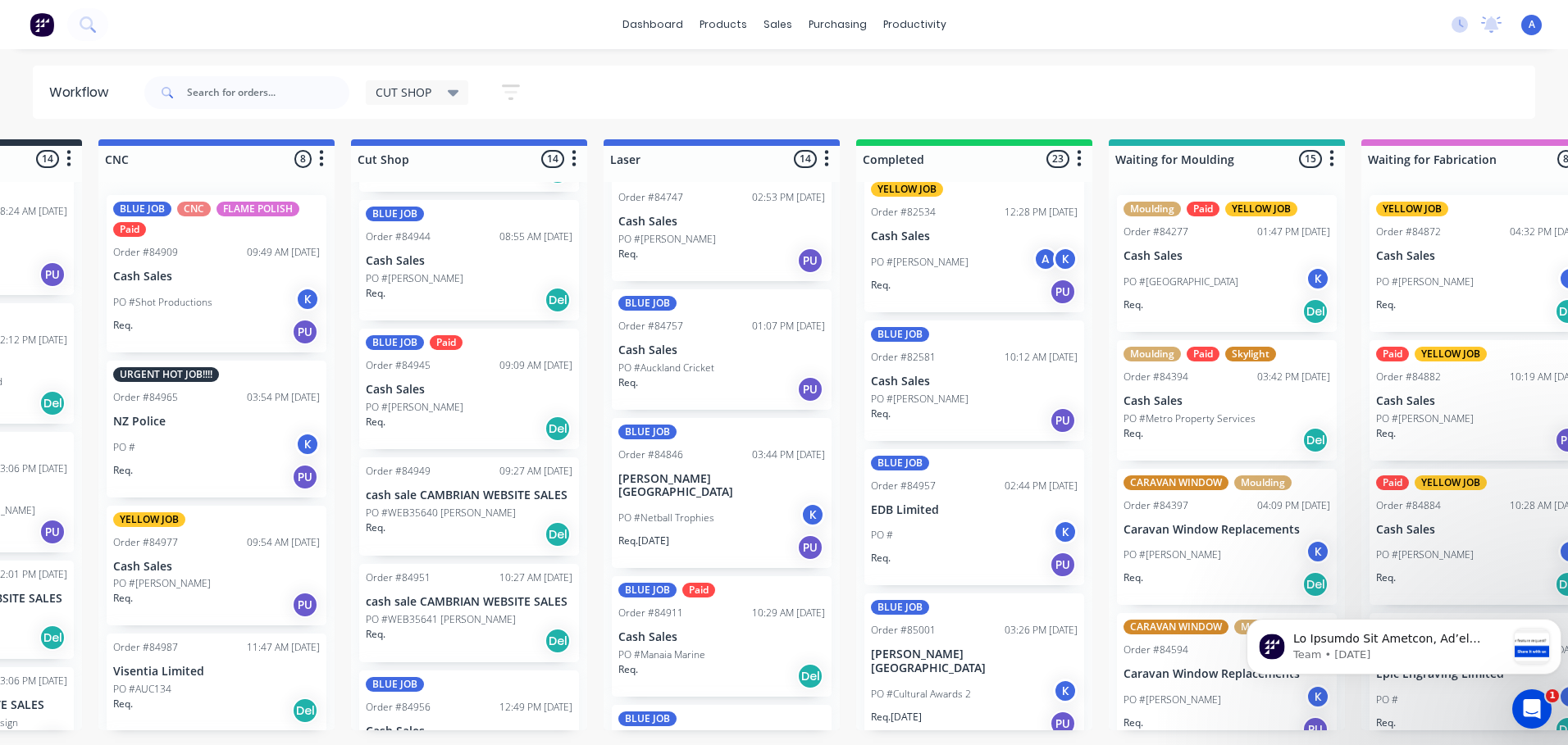
click at [472, 260] on p "Cash Sales" at bounding box center [469, 261] width 207 height 14
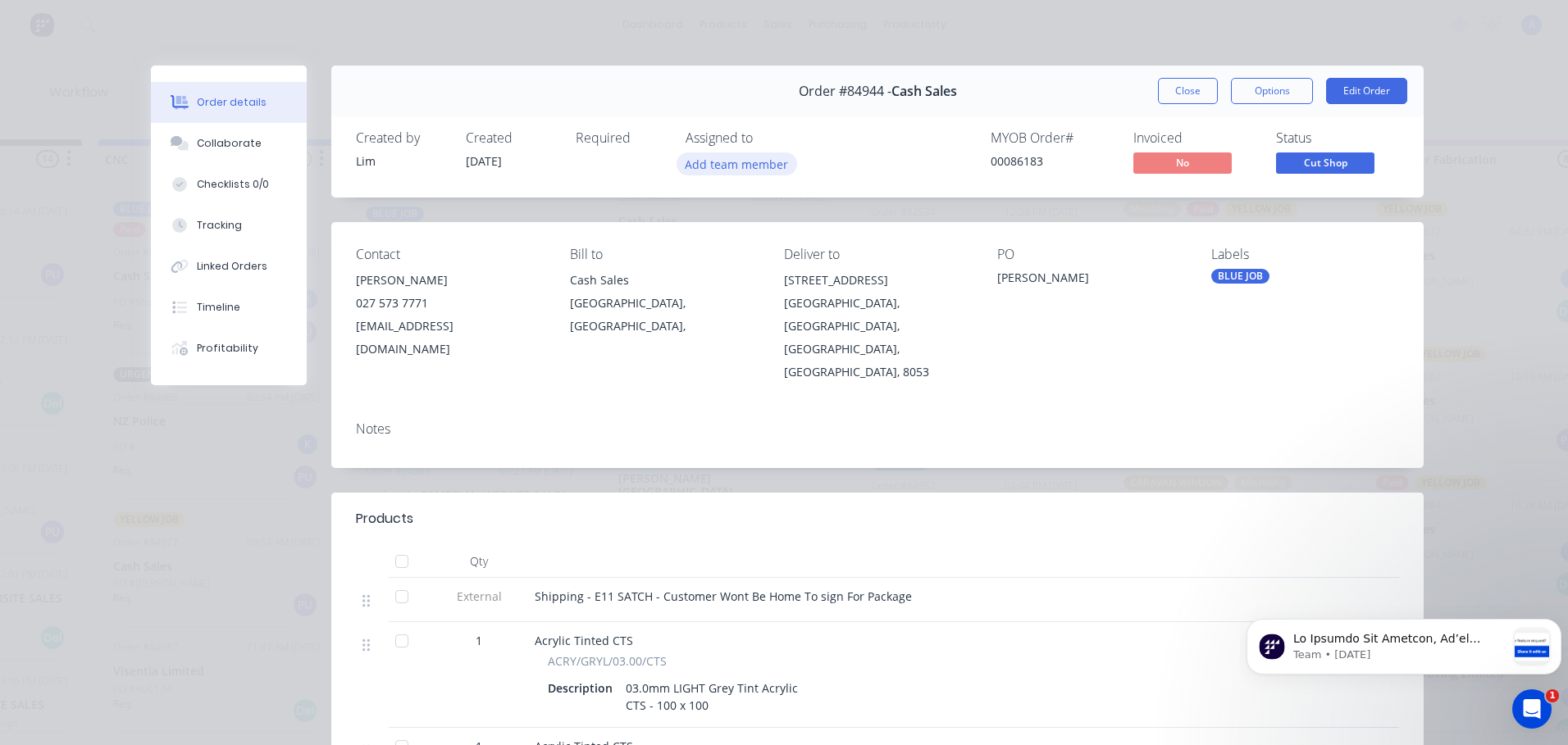
click at [754, 168] on button "Add team member" at bounding box center [737, 163] width 121 height 22
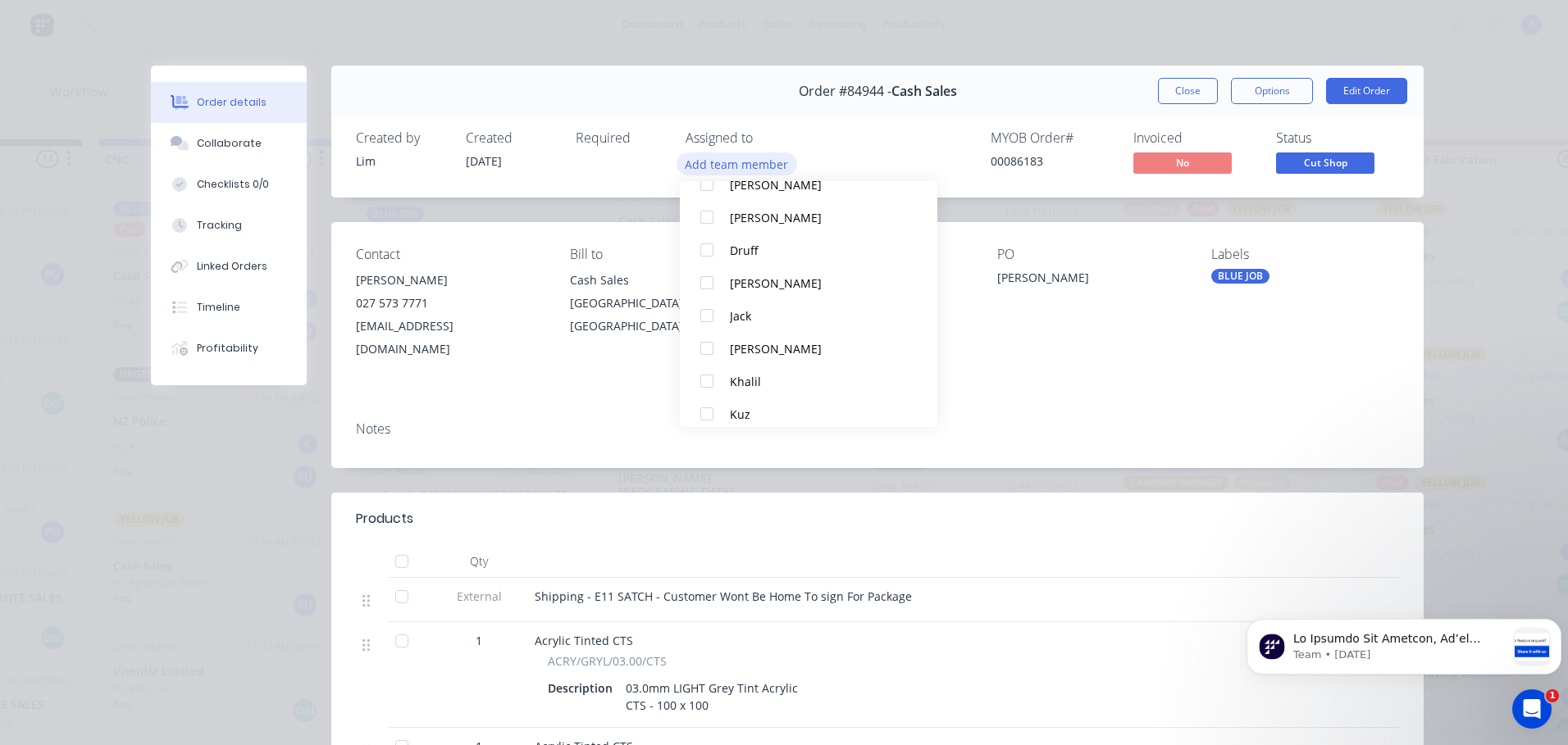
scroll to position [107, 0]
click at [772, 385] on div "Khalil" at bounding box center [816, 379] width 173 height 17
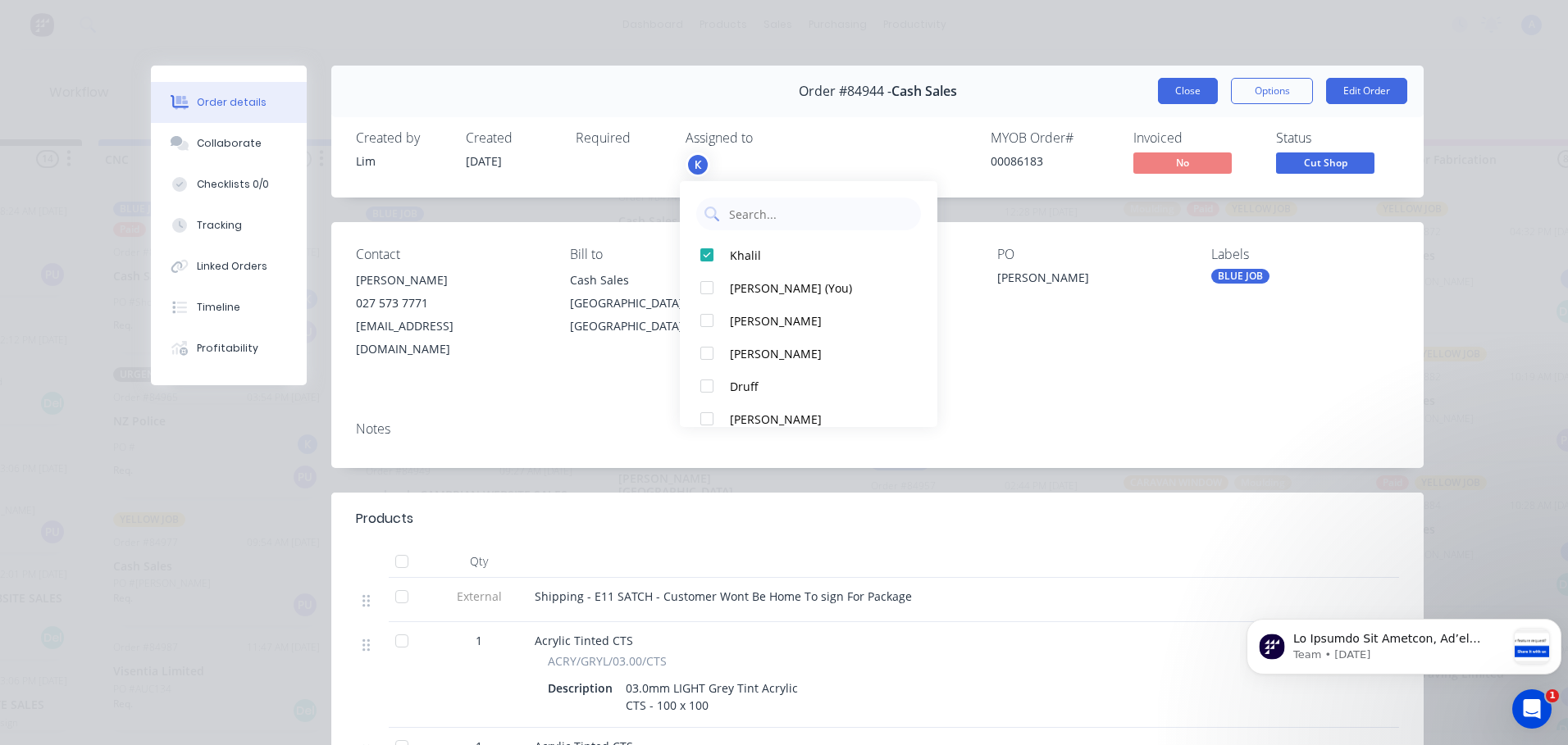
click at [1194, 88] on button "Close" at bounding box center [1188, 91] width 60 height 26
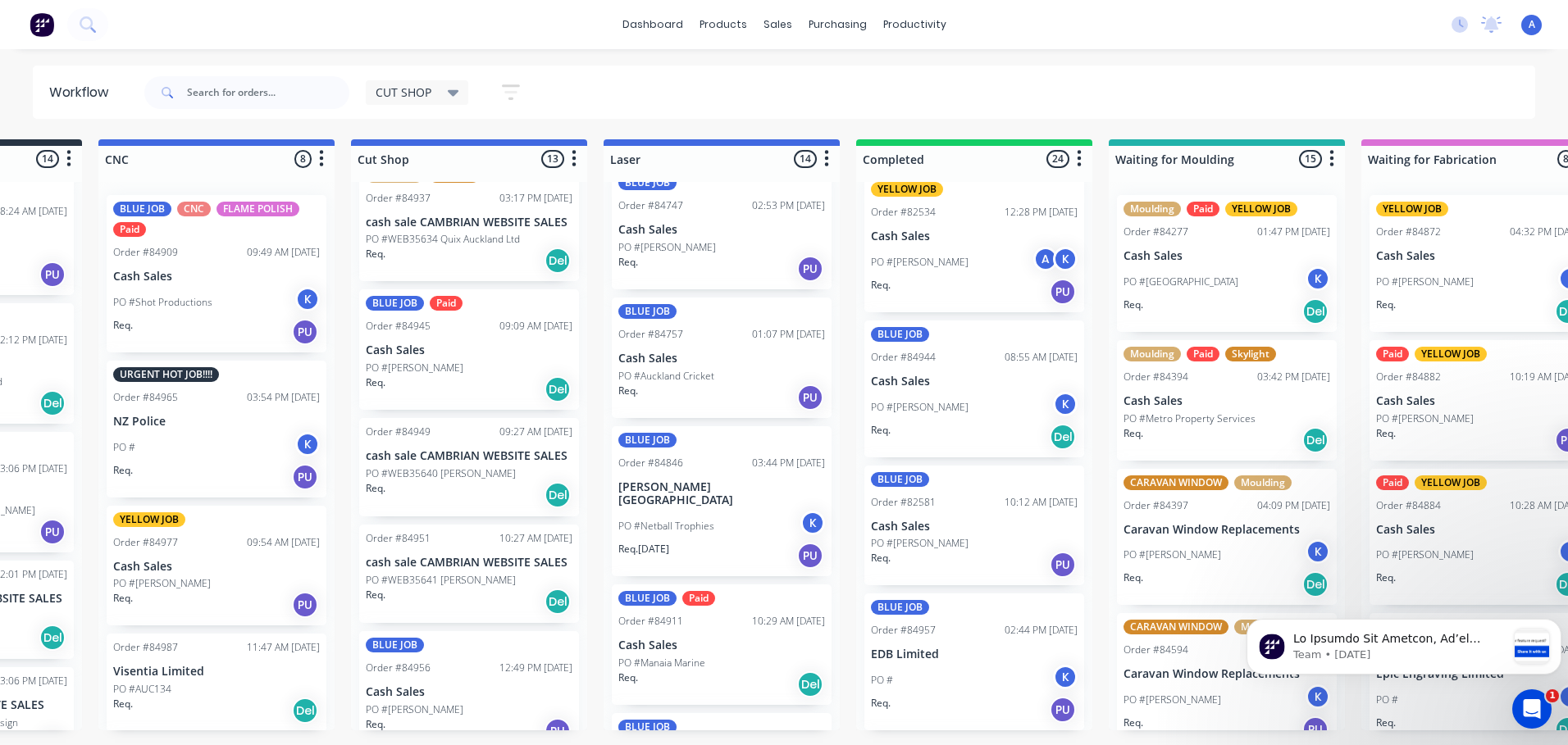
scroll to position [292, 0]
click at [477, 714] on div "PO #[PERSON_NAME]" at bounding box center [469, 709] width 207 height 15
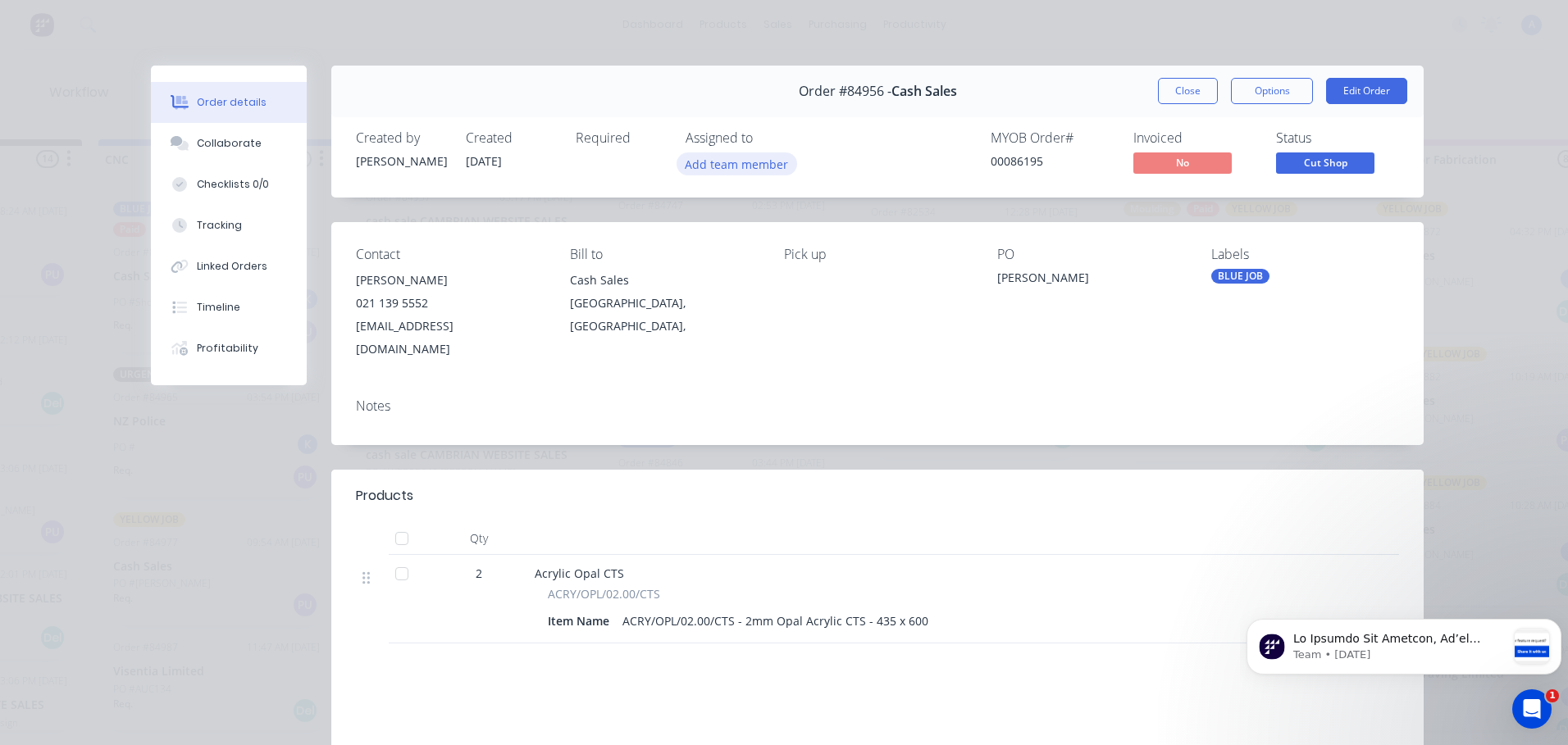
click at [756, 165] on button "Add team member" at bounding box center [737, 163] width 121 height 22
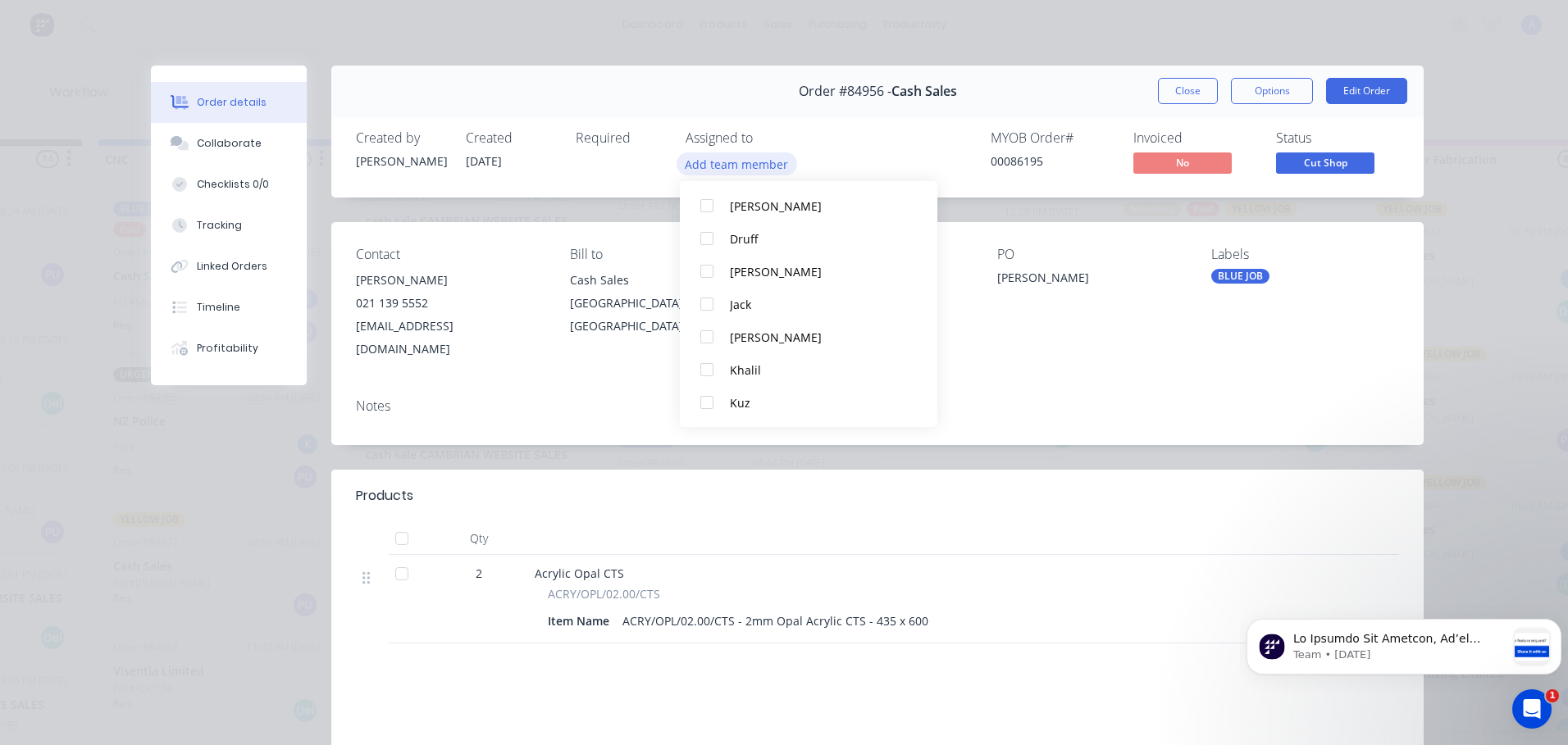
scroll to position [131, 0]
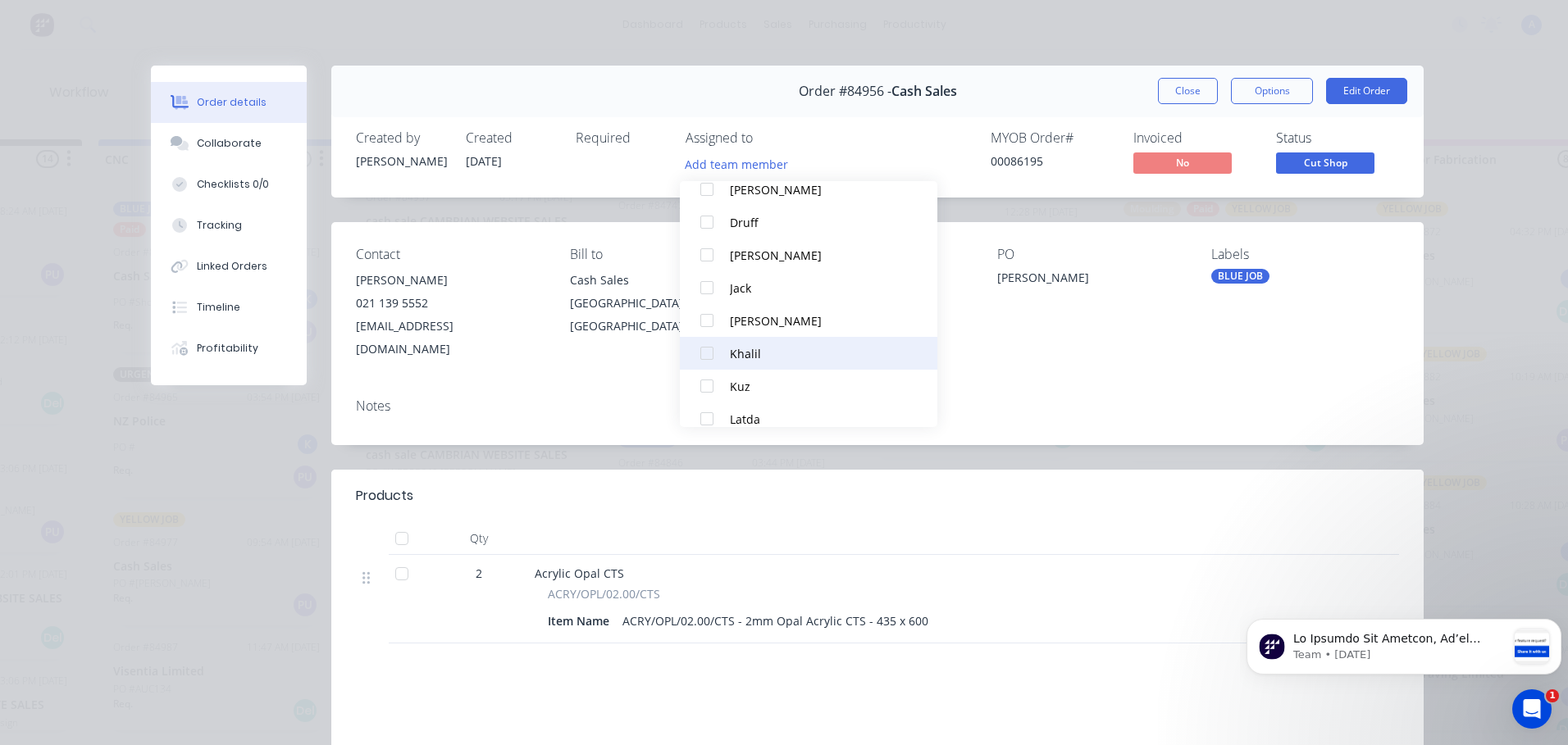
click at [797, 353] on div "Khalil" at bounding box center [816, 353] width 173 height 17
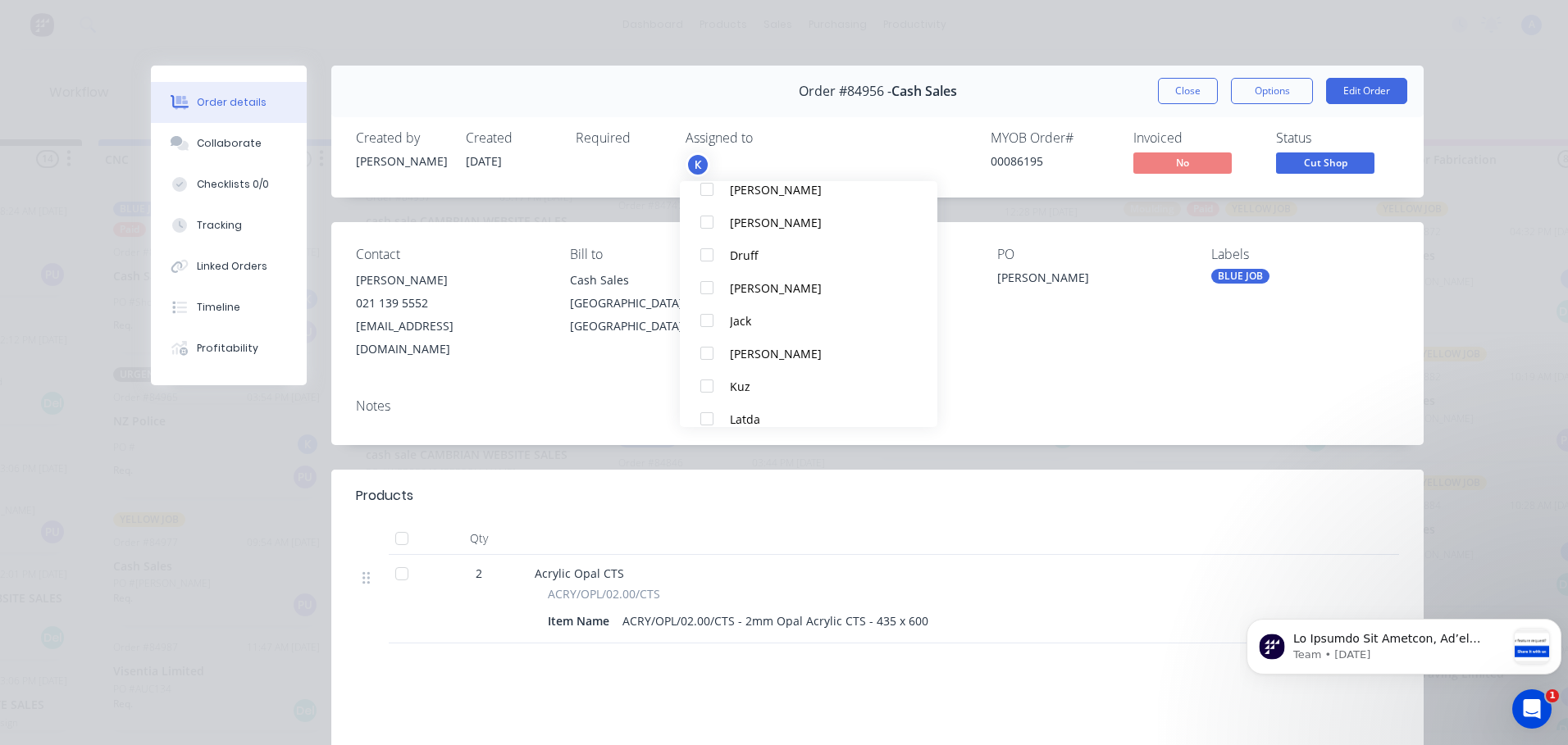
scroll to position [0, 0]
click at [1182, 102] on button "Close" at bounding box center [1188, 91] width 60 height 26
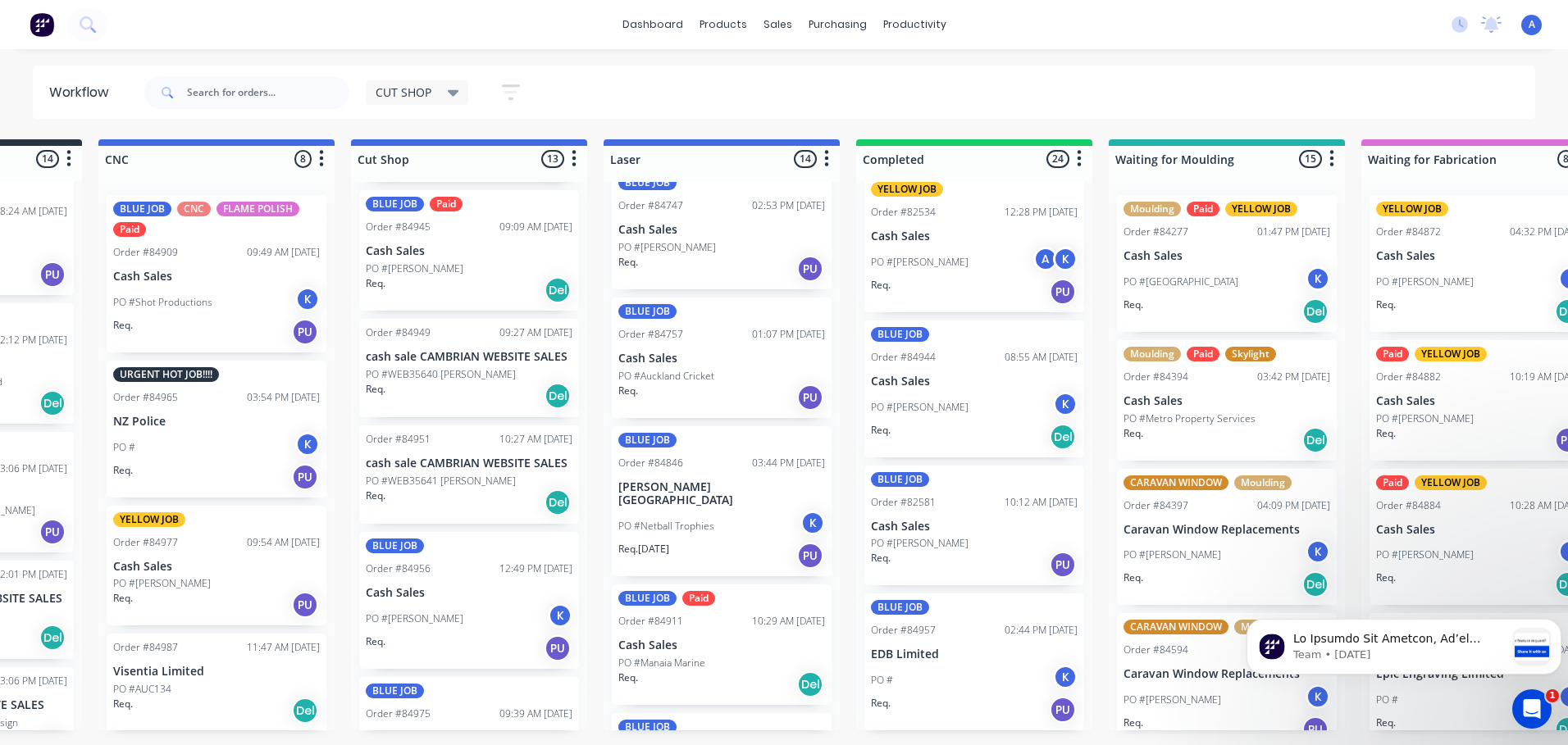
scroll to position [412, 0]
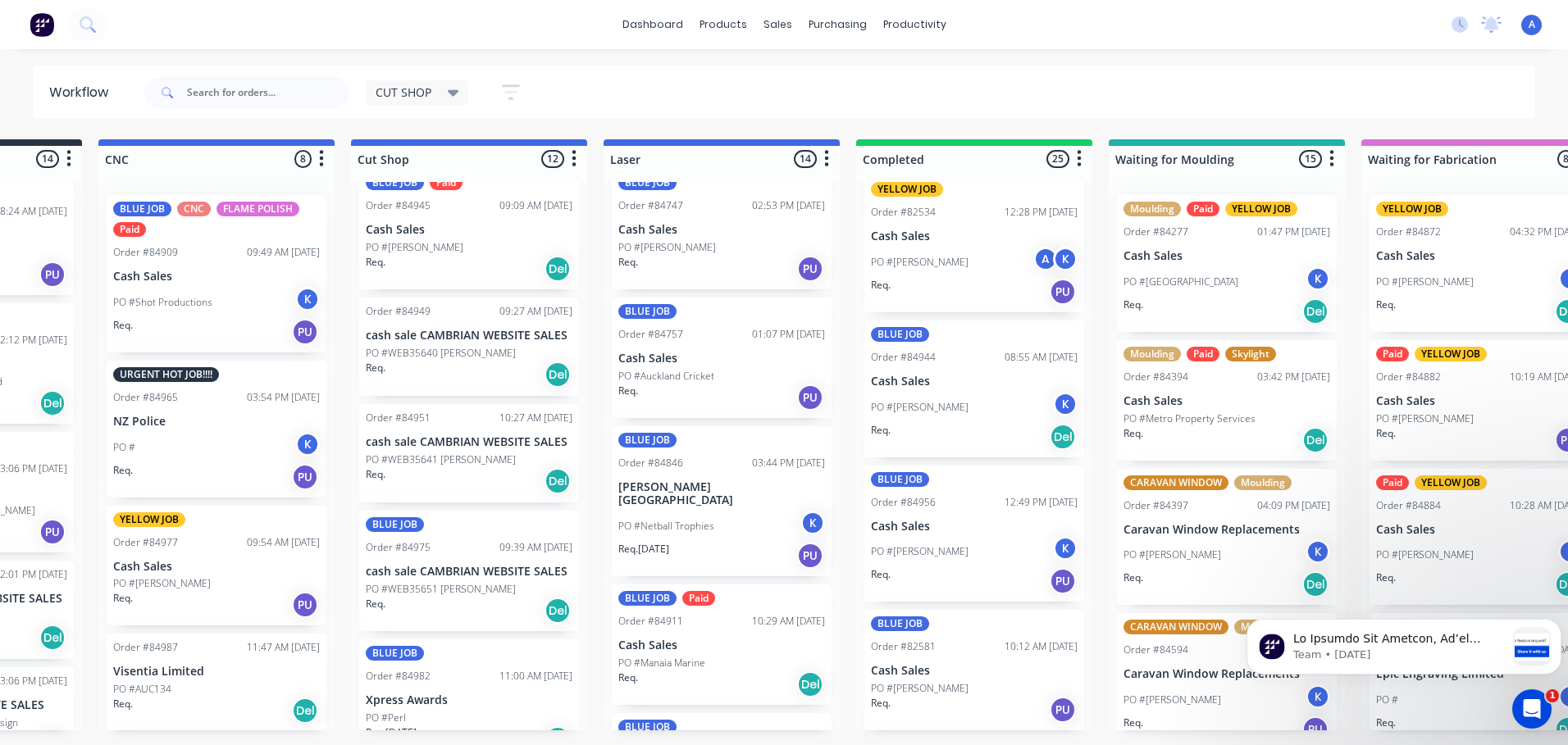
click at [421, 89] on span "CUT SHOP" at bounding box center [403, 92] width 56 height 17
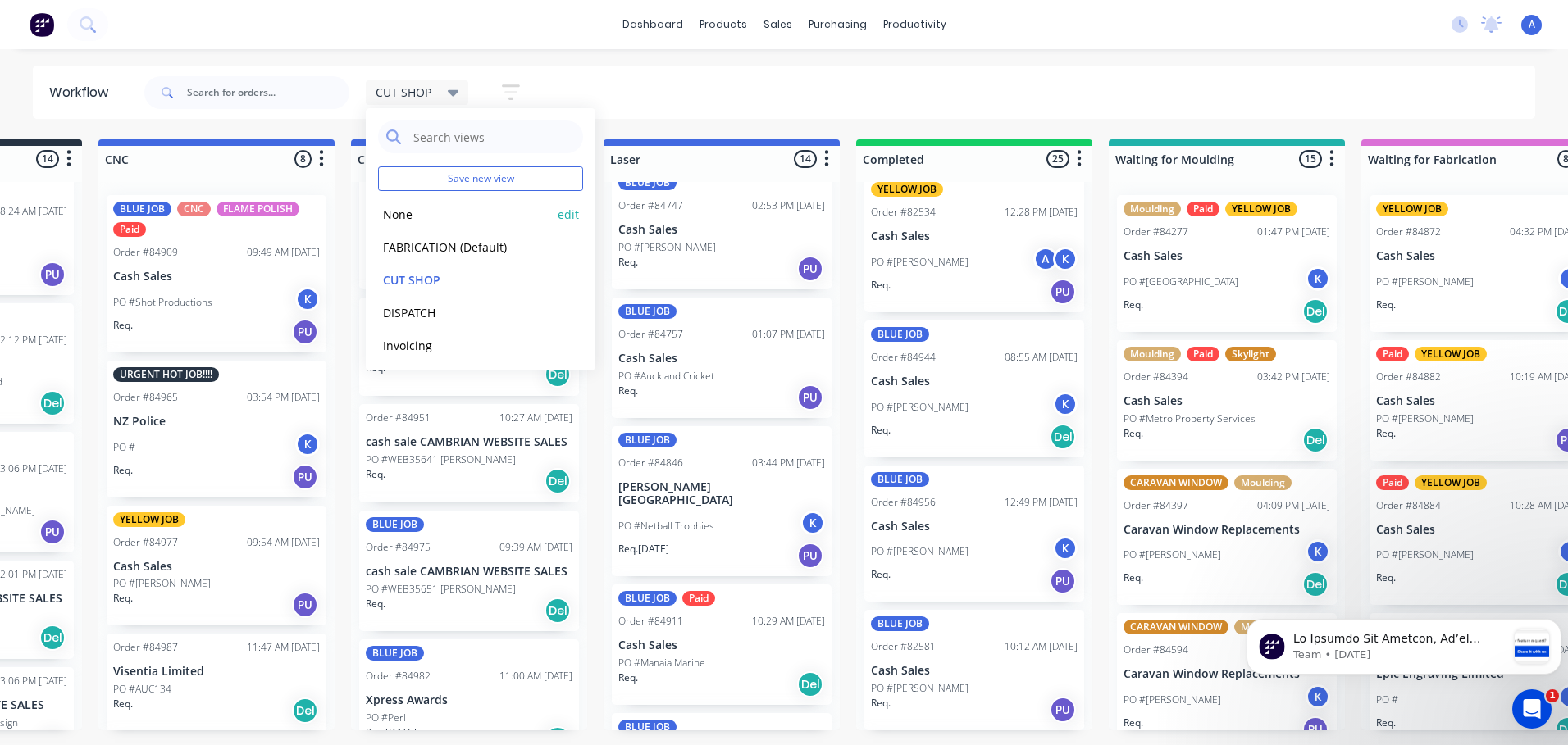
click at [440, 218] on button "None" at bounding box center [465, 214] width 175 height 19
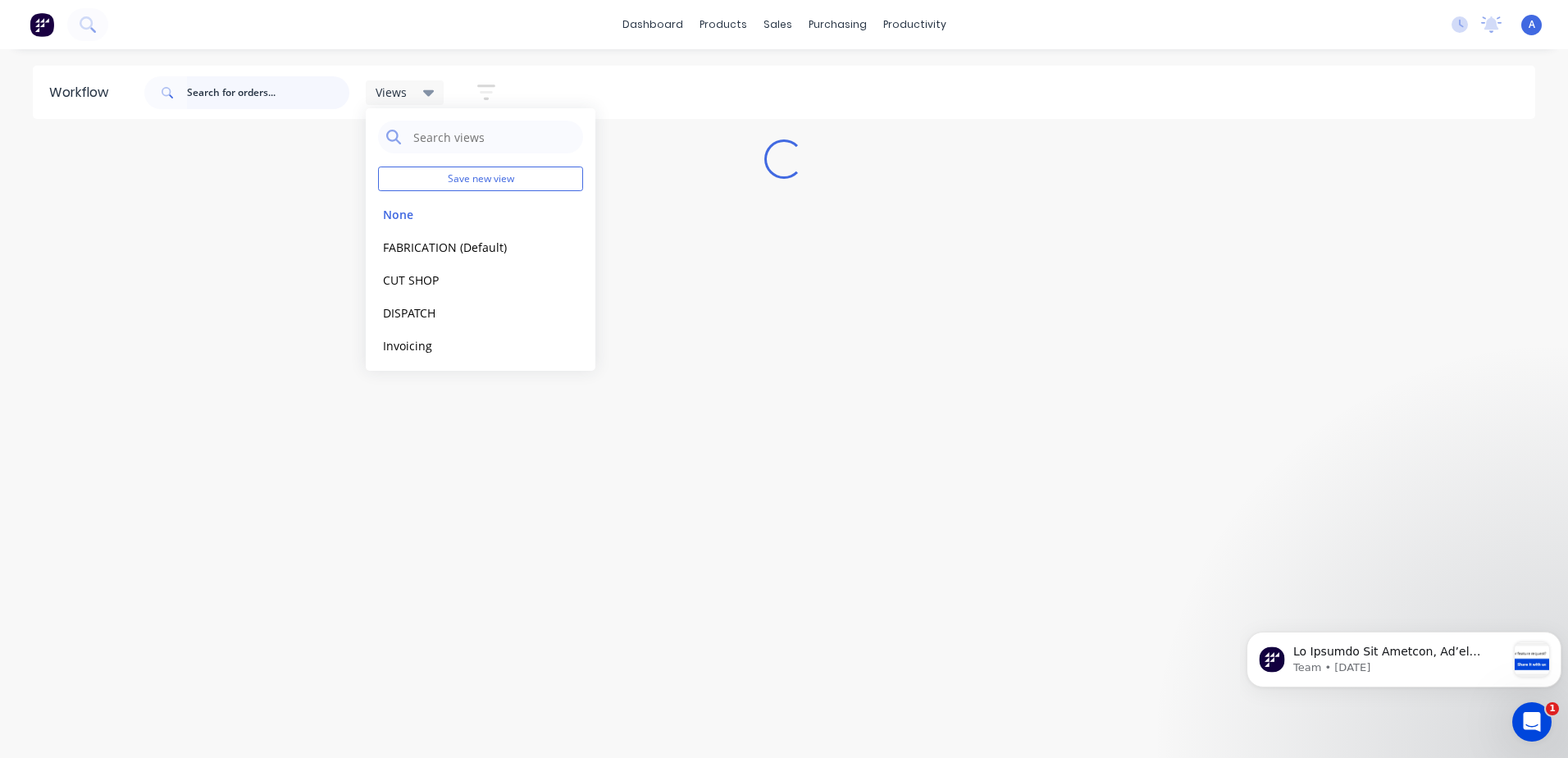
click at [211, 90] on input "text" at bounding box center [268, 93] width 162 height 33
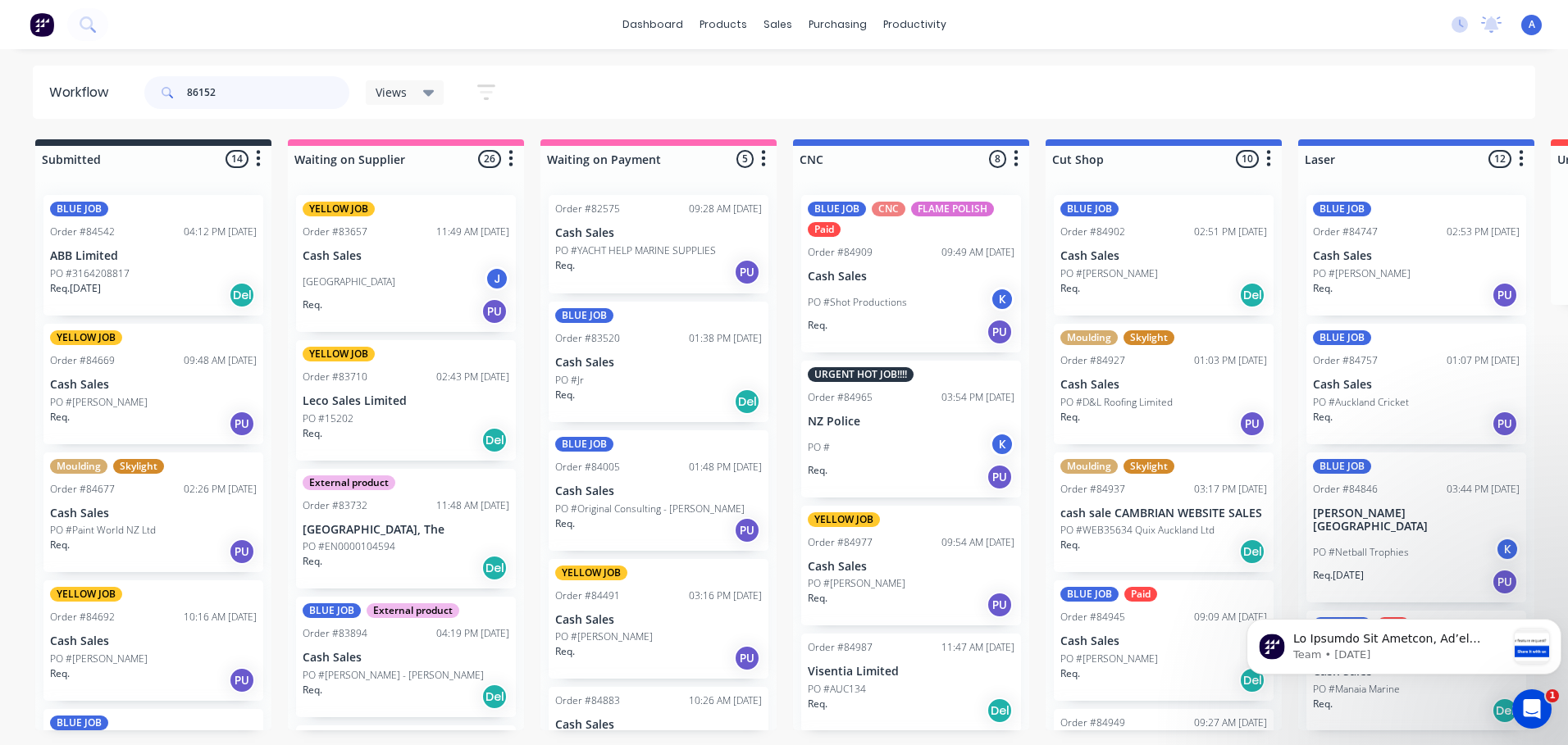
type input "86152"
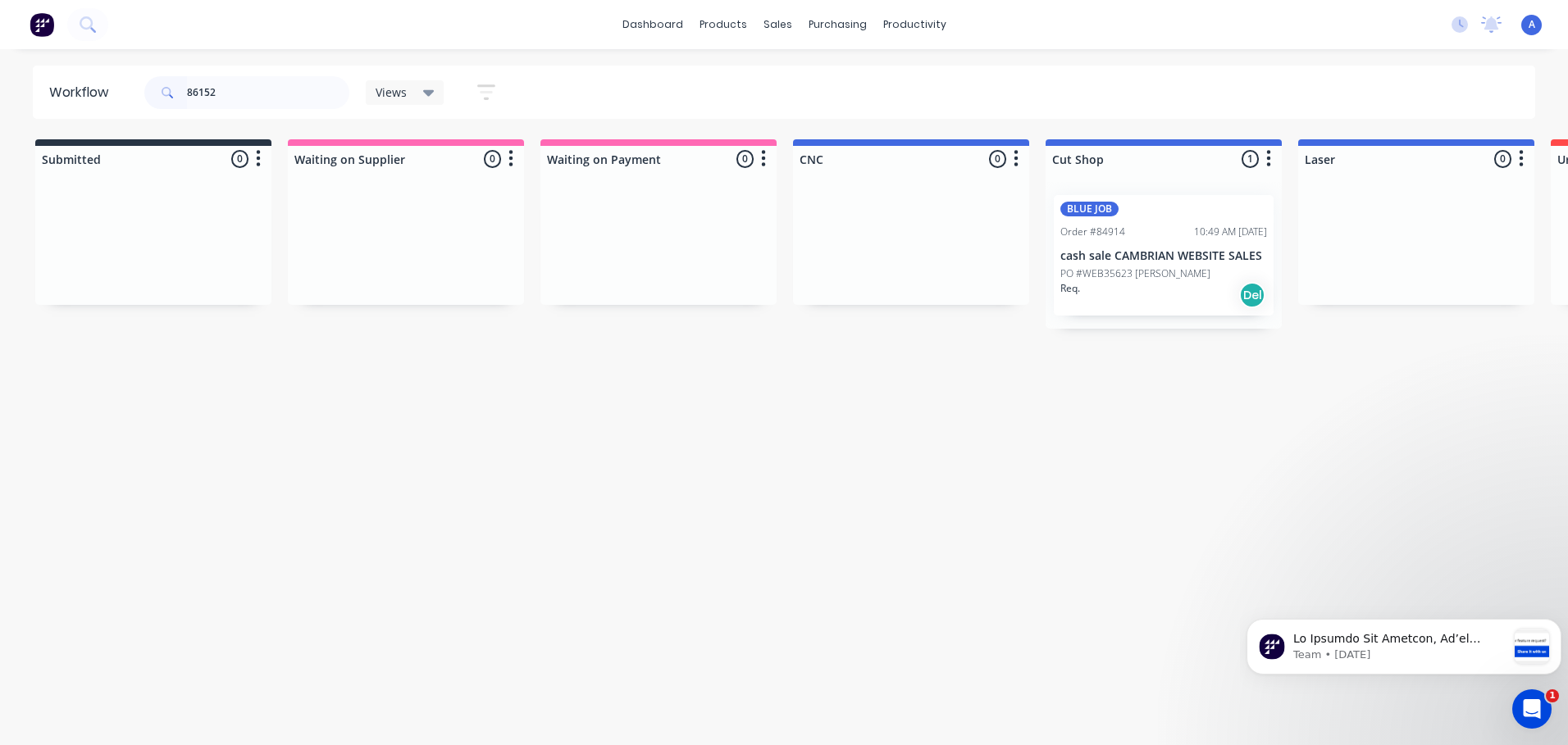
click at [1154, 272] on p "PO #WEB35623 [PERSON_NAME]" at bounding box center [1135, 274] width 150 height 15
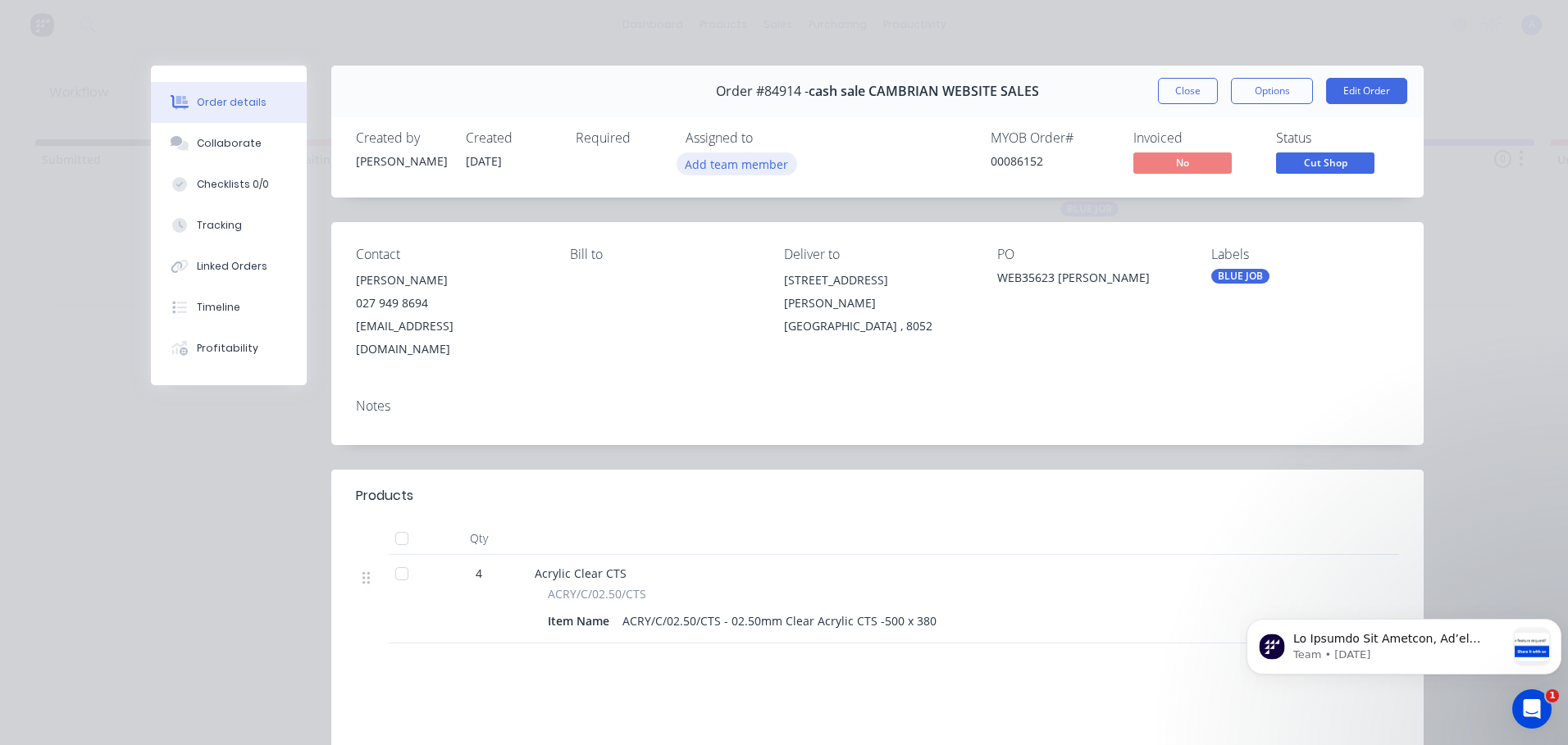
click at [761, 170] on button "Add team member" at bounding box center [737, 163] width 121 height 22
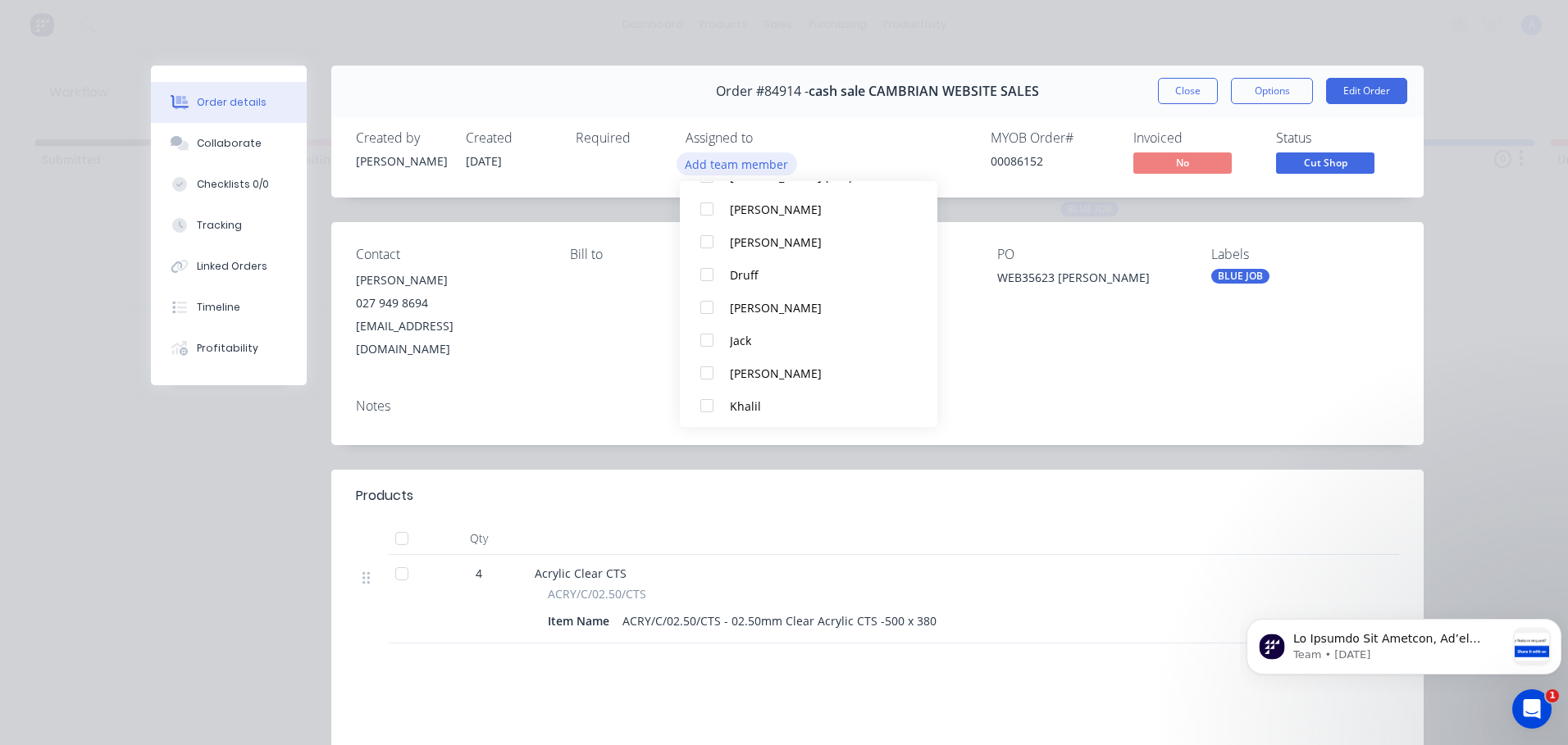
scroll to position [110, 0]
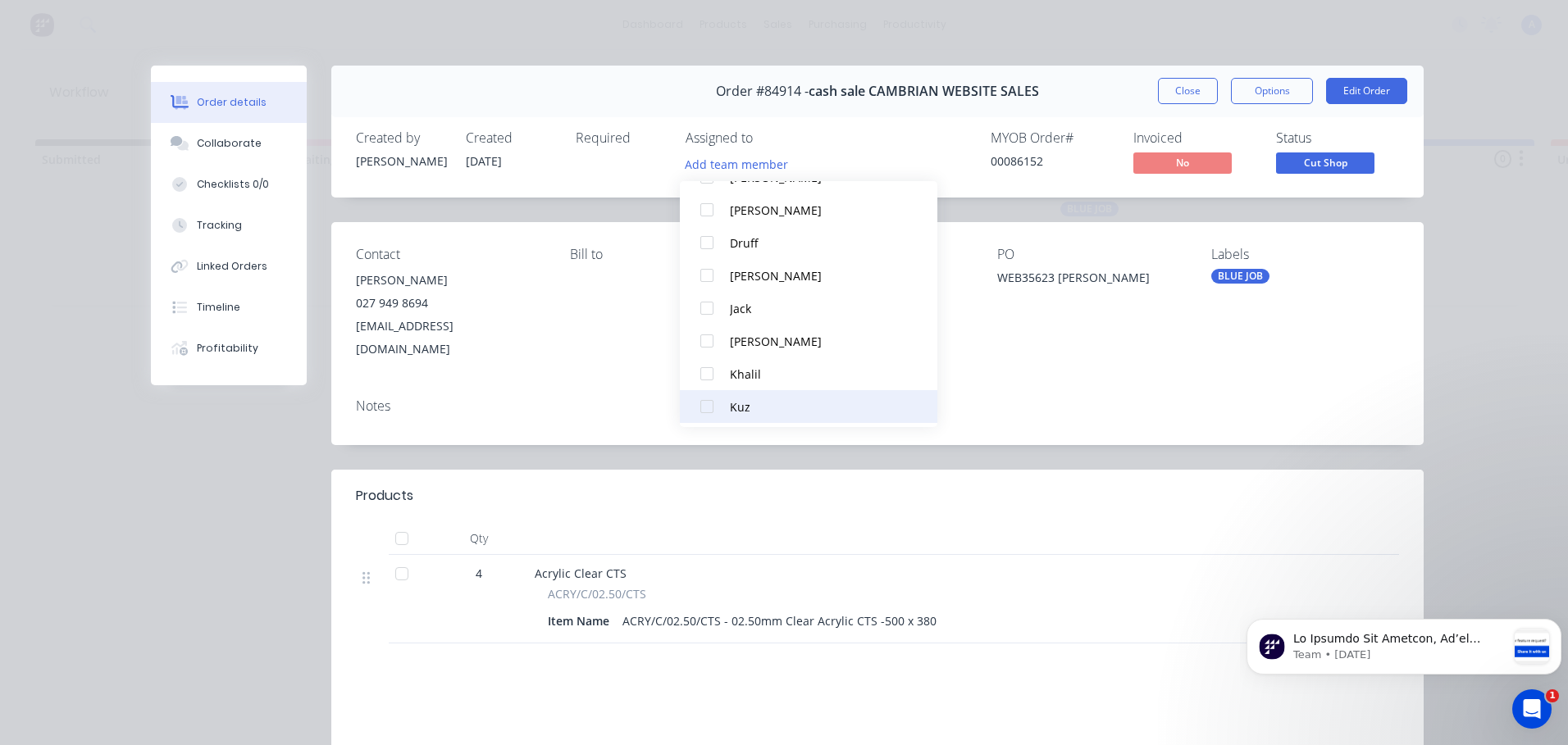
click at [764, 392] on button "Kuz" at bounding box center [809, 406] width 257 height 33
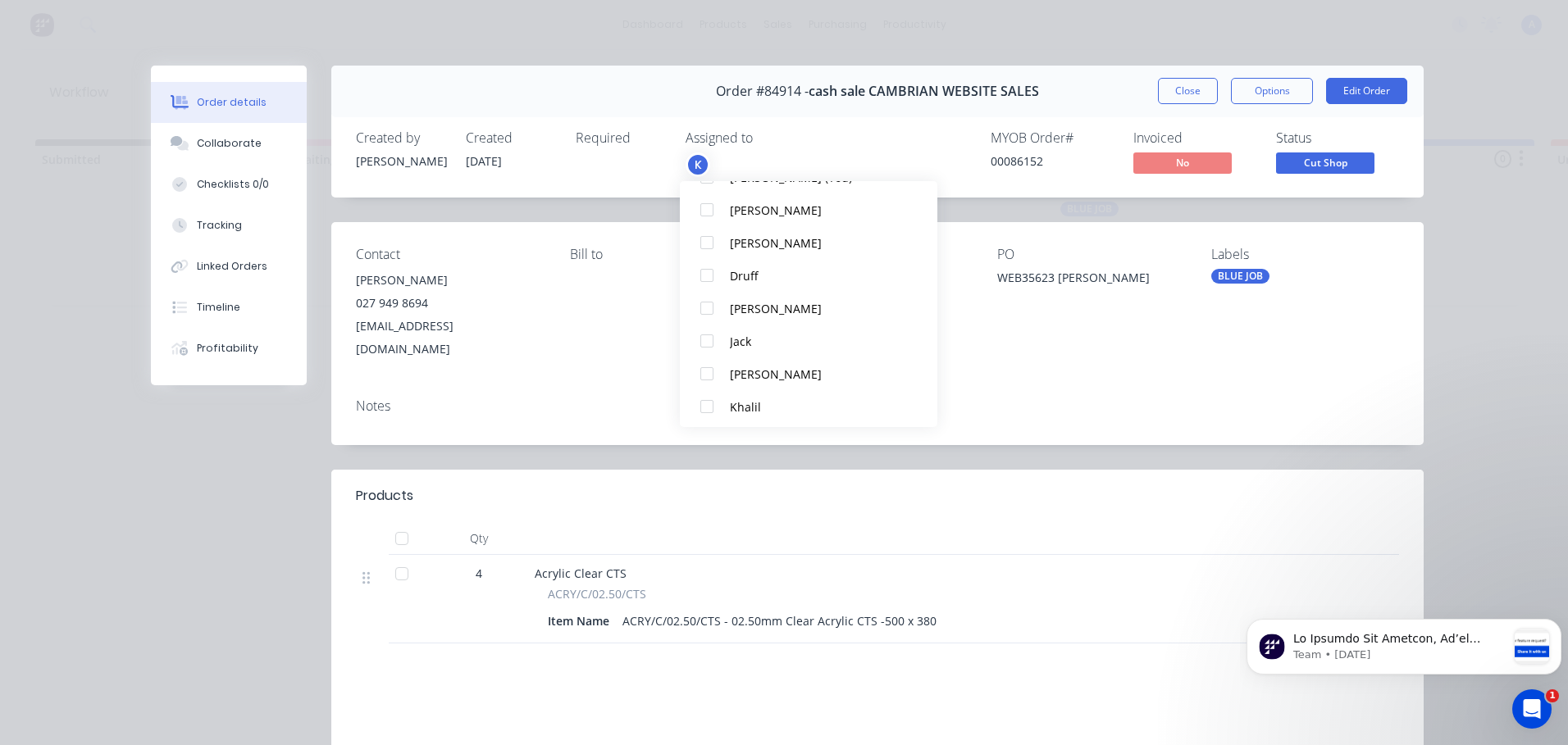
scroll to position [0, 0]
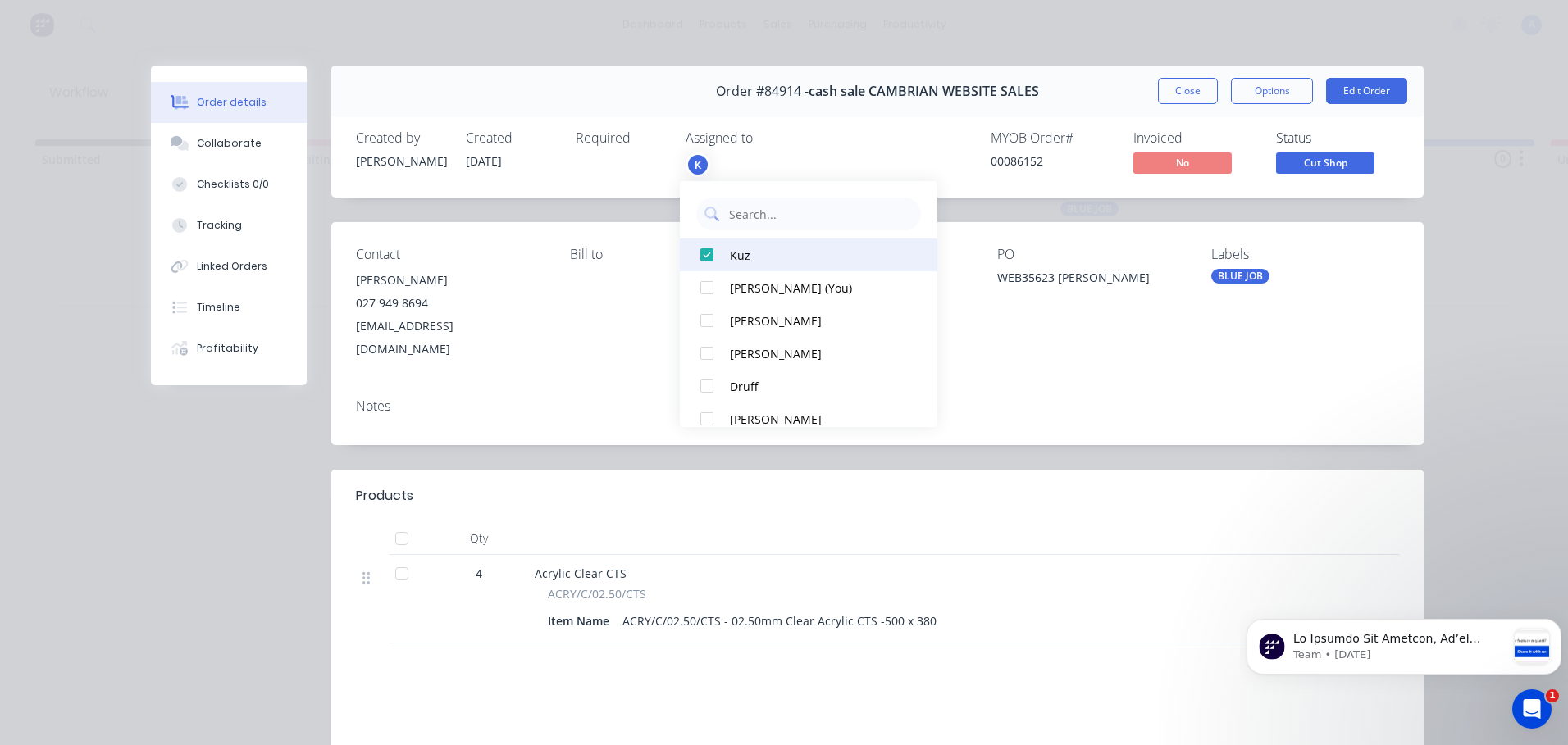
click at [824, 259] on div "Kuz" at bounding box center [816, 255] width 173 height 17
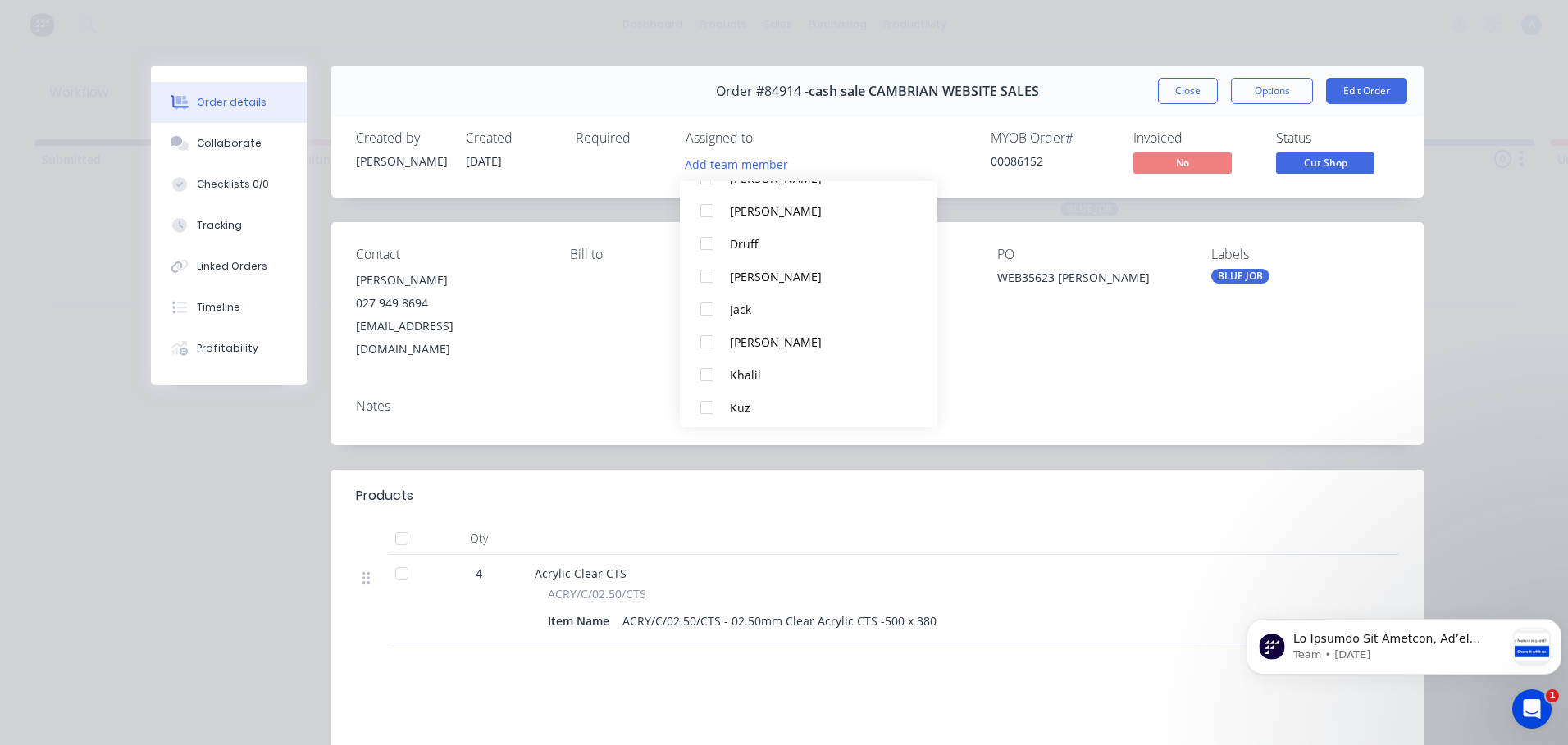
scroll to position [111, 0]
click at [771, 372] on div "Khalil" at bounding box center [816, 373] width 173 height 17
click at [1179, 98] on button "Close" at bounding box center [1188, 91] width 60 height 26
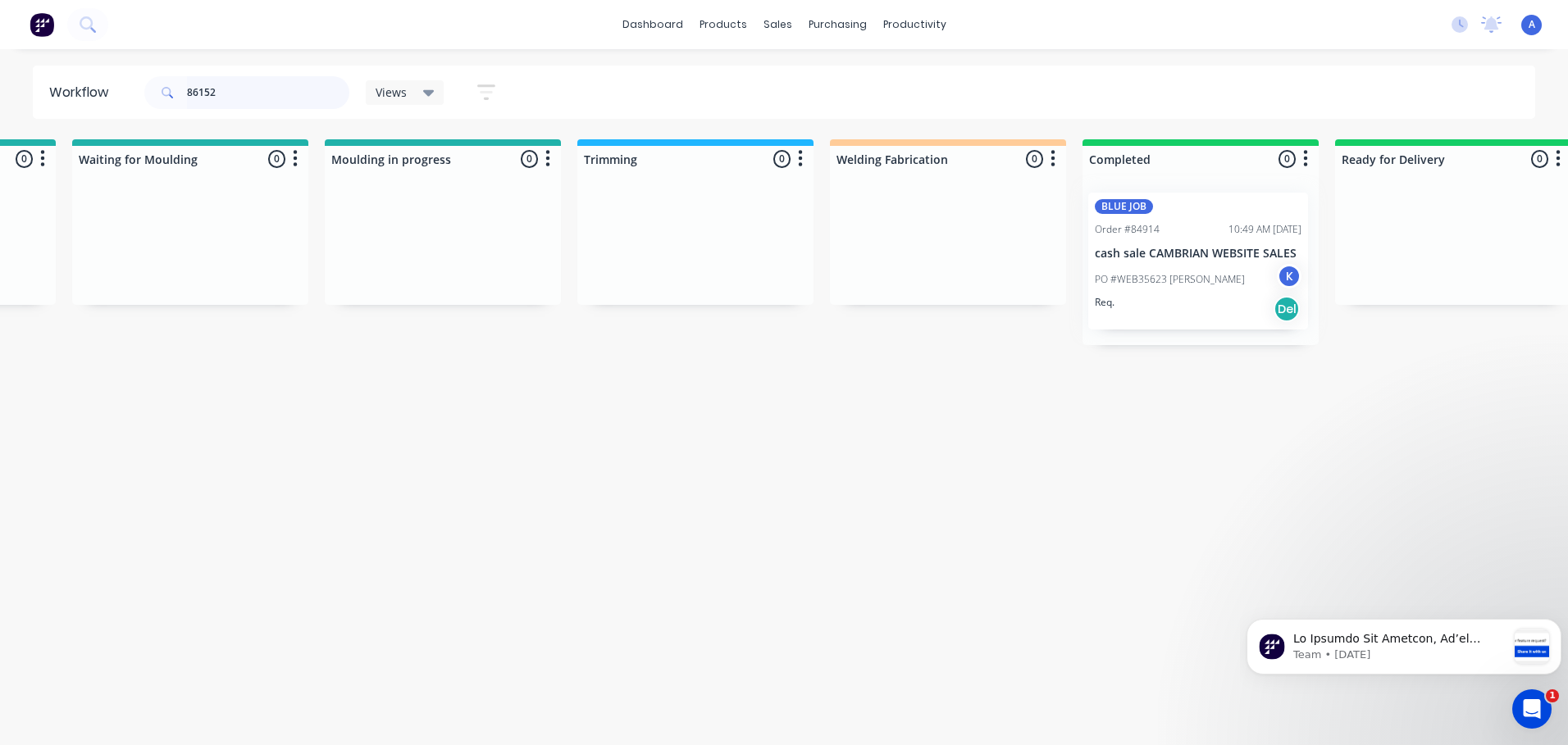
scroll to position [0, 2746]
click at [432, 99] on icon at bounding box center [428, 92] width 11 height 18
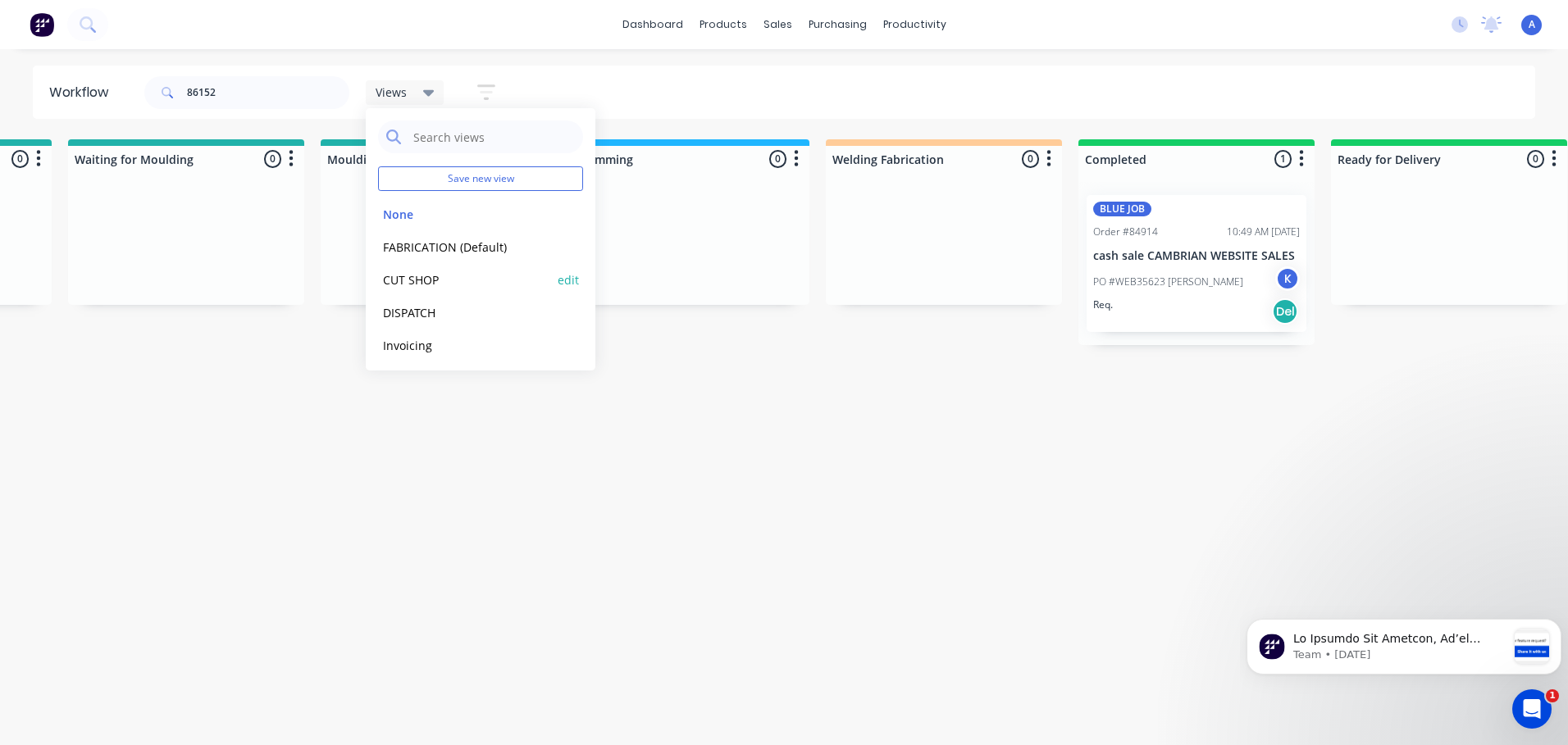
click at [453, 284] on button "CUT SHOP" at bounding box center [465, 280] width 175 height 19
